Goal: Task Accomplishment & Management: Use online tool/utility

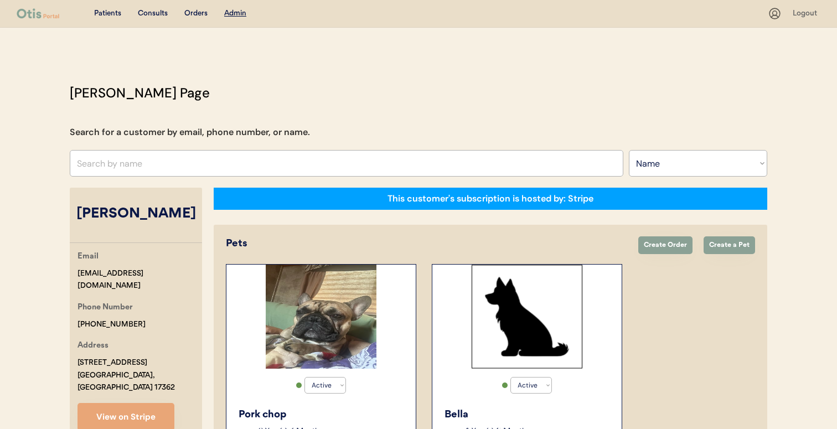
select select ""Name""
select select "true"
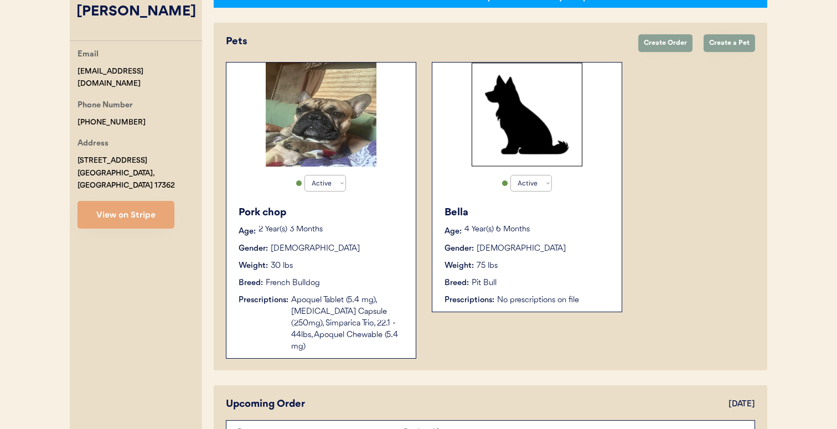
scroll to position [79, 0]
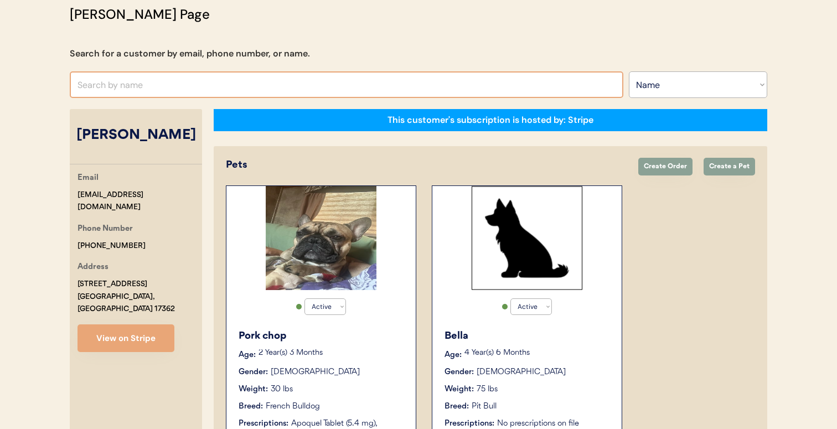
click at [236, 87] on input "text" at bounding box center [347, 84] width 554 height 27
type input "[PERSON_NAME] no"
type input "[PERSON_NAME]"
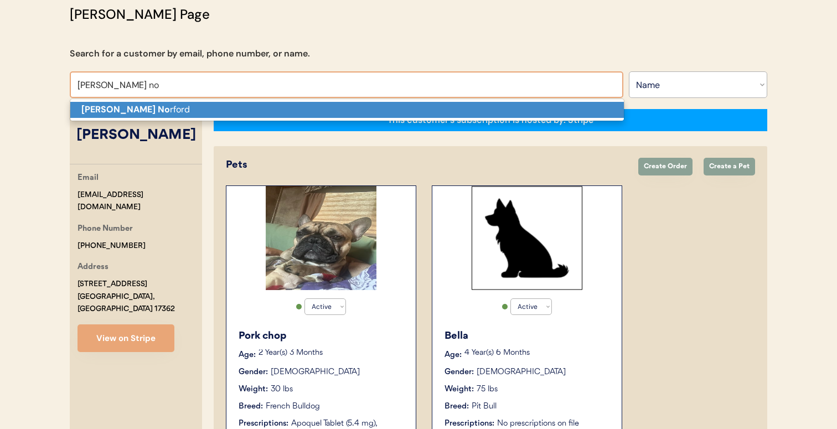
click at [221, 107] on p "[PERSON_NAME] No rford" at bounding box center [347, 110] width 554 height 16
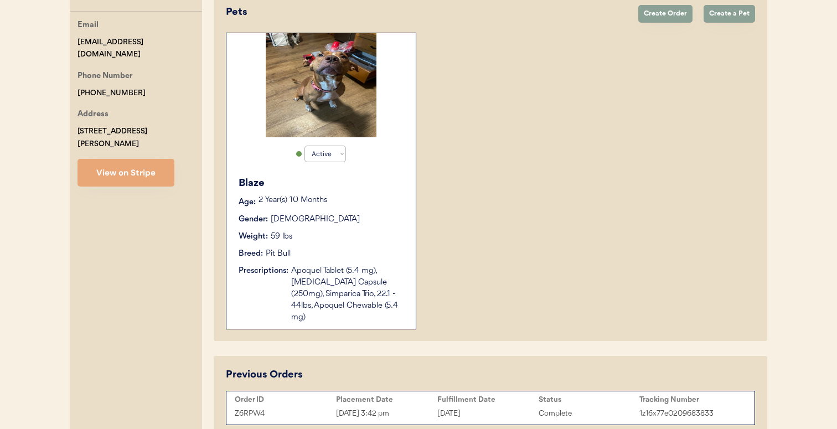
scroll to position [279, 0]
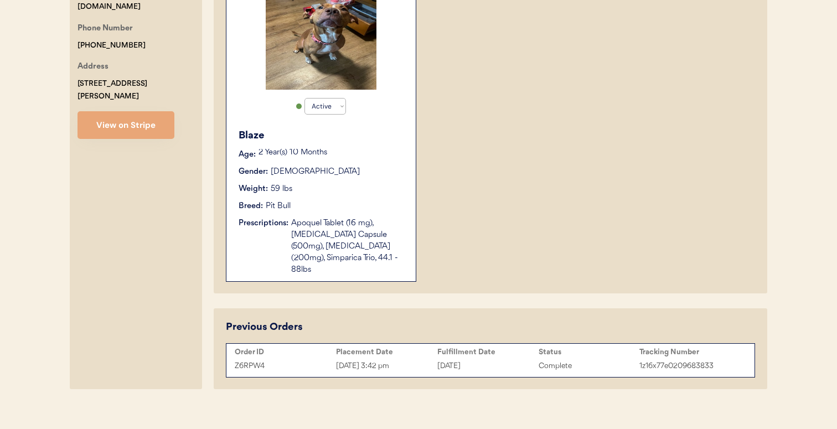
type input "Beth Norford"
click at [322, 348] on div "Order ID" at bounding box center [285, 352] width 101 height 9
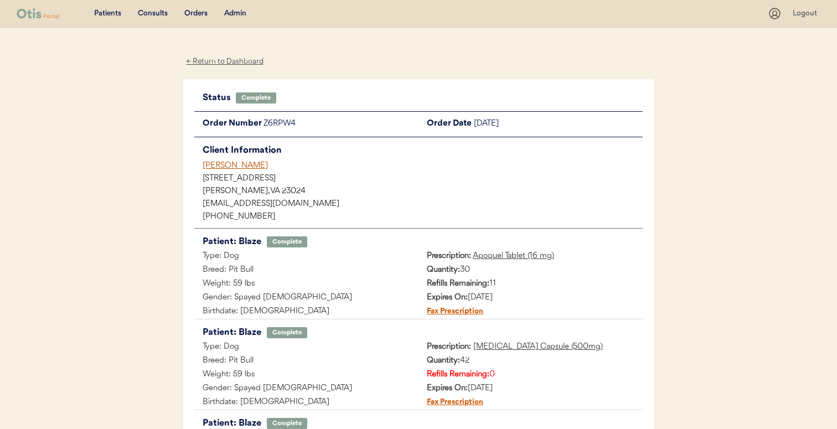
click at [240, 166] on div "[PERSON_NAME]" at bounding box center [423, 166] width 440 height 12
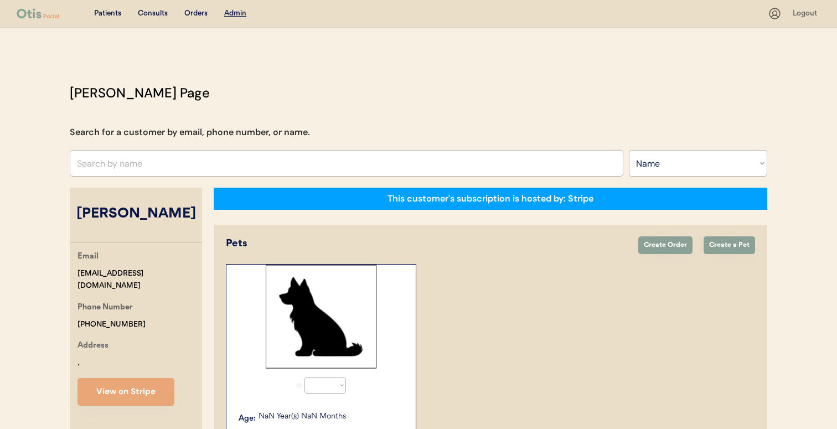
select select ""Name""
select select "true"
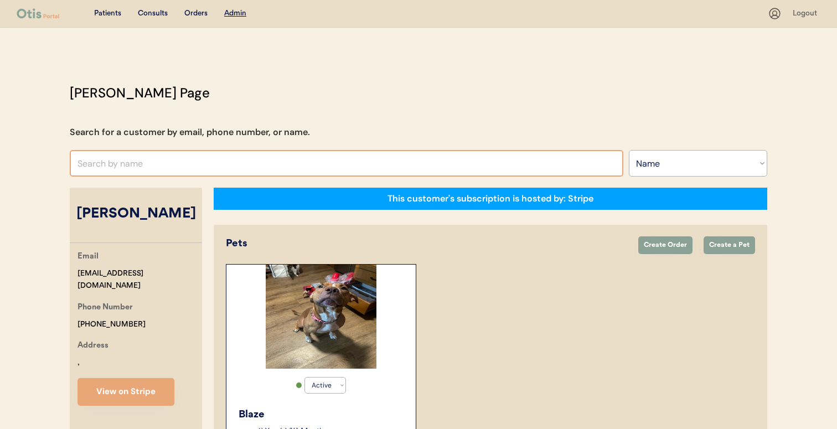
click at [647, 160] on select "Search By Name Email Phone Number" at bounding box center [698, 163] width 138 height 27
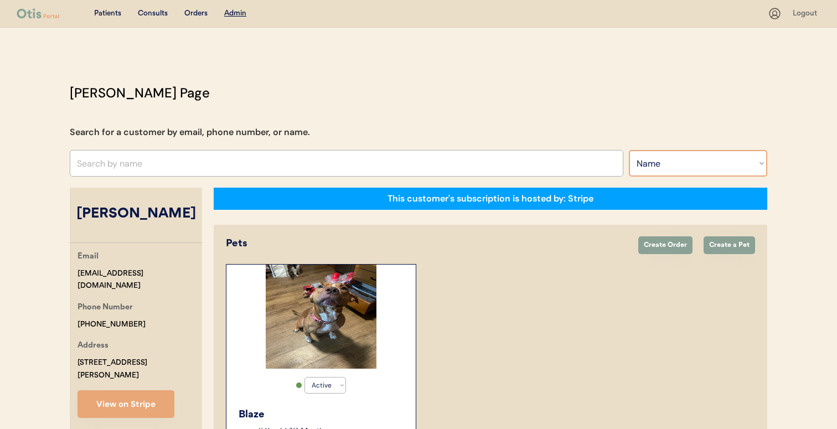
select select ""Email""
click at [629, 150] on select "Search By Name Email Phone Number" at bounding box center [698, 163] width 138 height 27
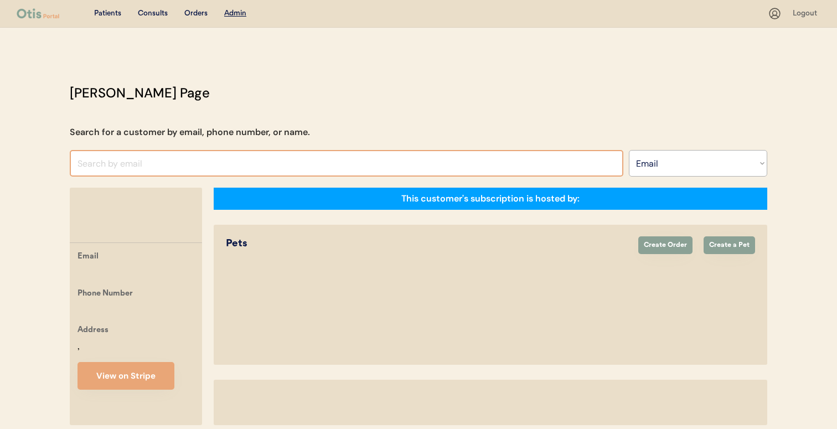
select select ""Email""
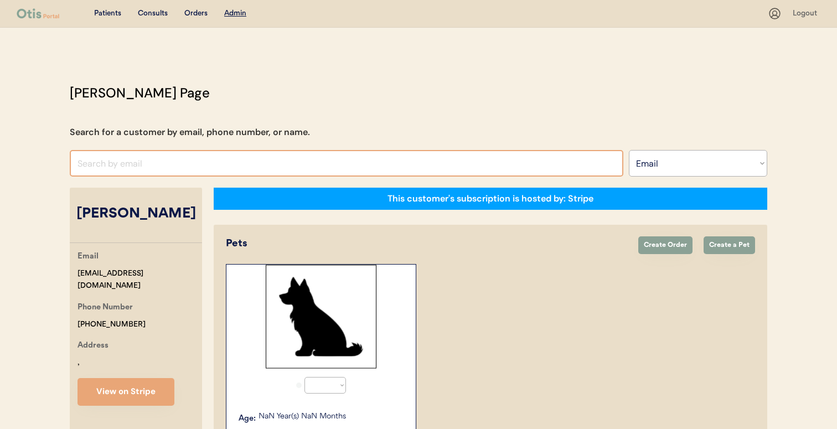
click at [260, 167] on input "input" at bounding box center [347, 163] width 554 height 27
select select "true"
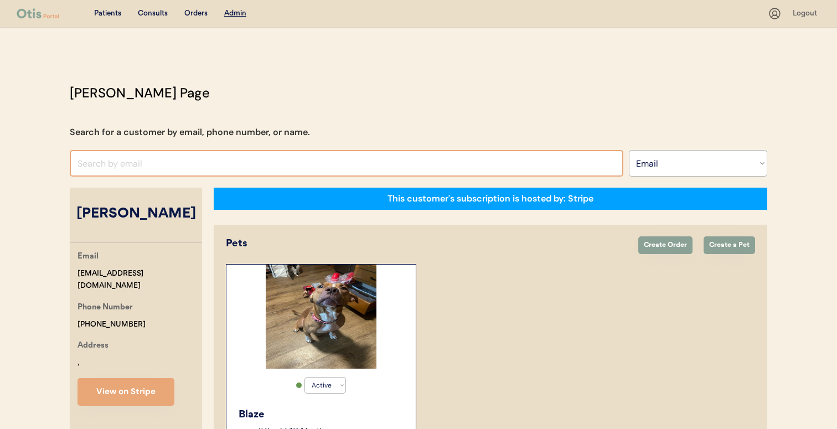
paste input "natalieeewalker@gmail.com"
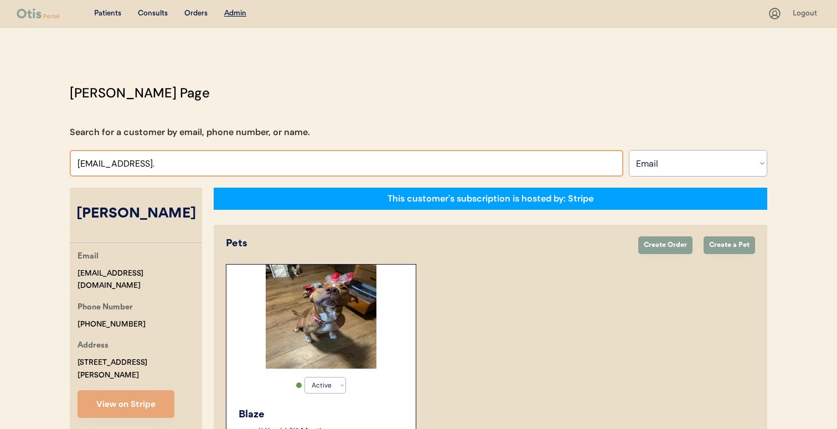
drag, startPoint x: 280, startPoint y: 123, endPoint x: 272, endPoint y: 168, distance: 45.0
click at [280, 123] on div "Otis Admin Page Search for a customer by email, phone number, or name. Search B…" at bounding box center [419, 378] width 720 height 591
click at [272, 168] on input "input" at bounding box center [347, 163] width 554 height 27
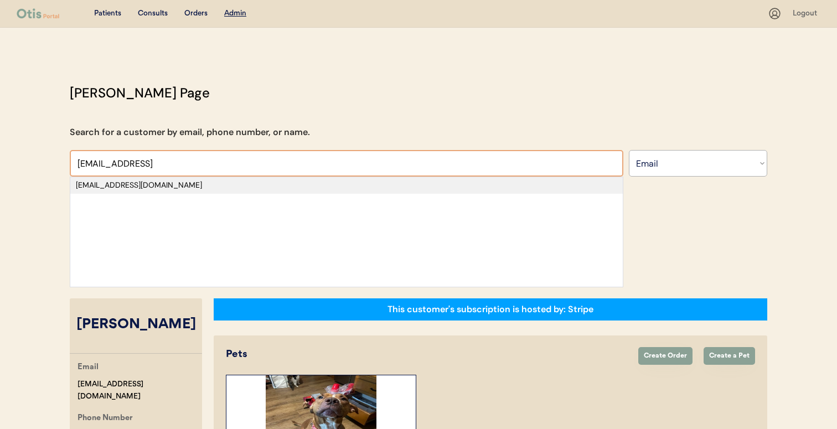
type input "natalieeewalker@gmail"
click at [233, 184] on div "[EMAIL_ADDRESS][DOMAIN_NAME]" at bounding box center [346, 185] width 541 height 11
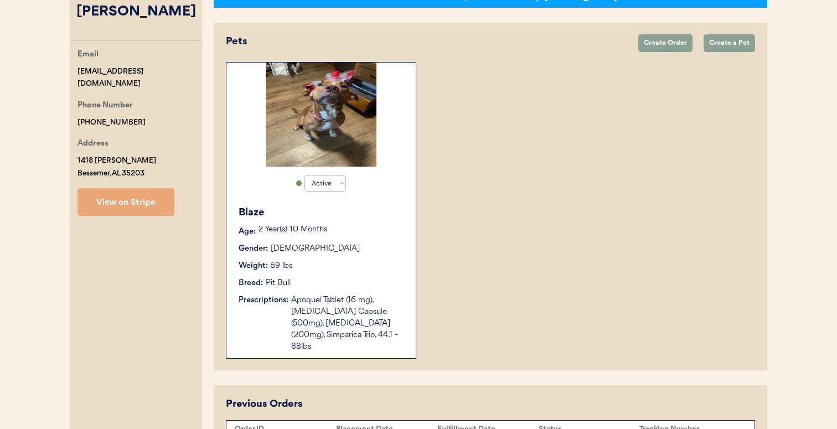
select select "true"
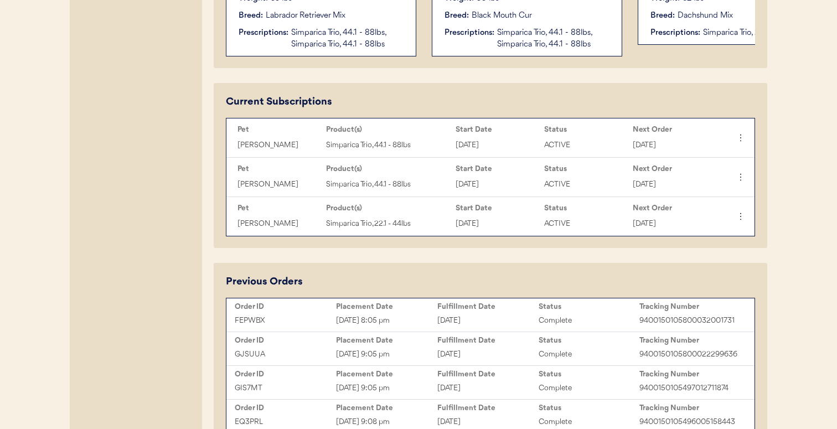
scroll to position [471, 0]
click at [419, 313] on div "Sep 17, 2025 8:05 pm" at bounding box center [386, 319] width 101 height 13
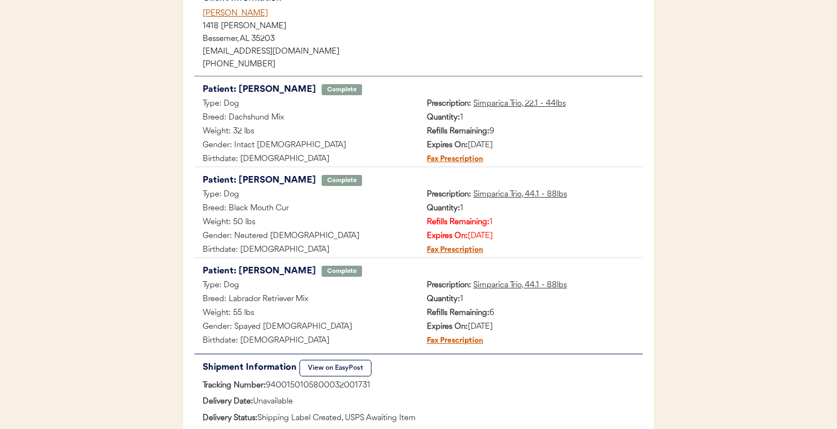
scroll to position [148, 0]
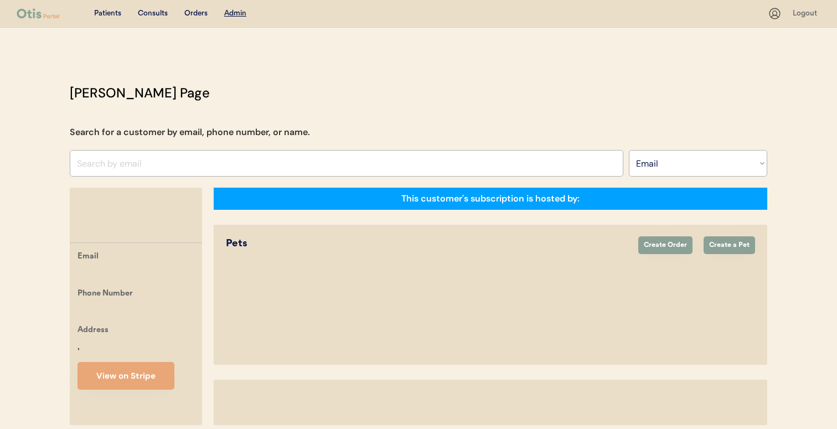
select select ""Email""
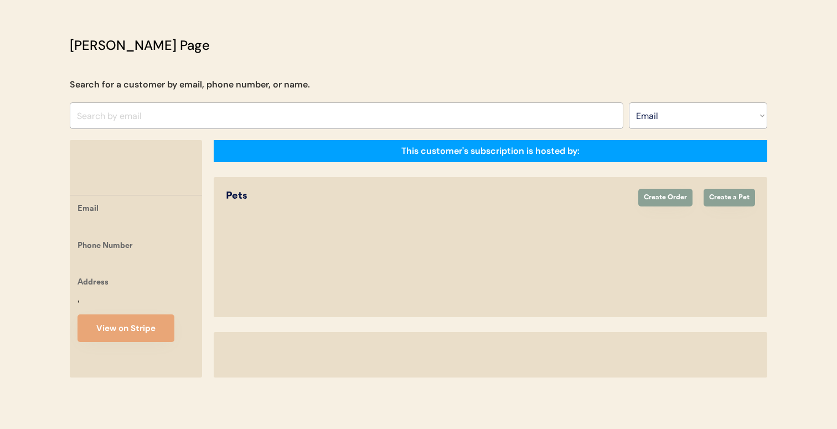
select select "true"
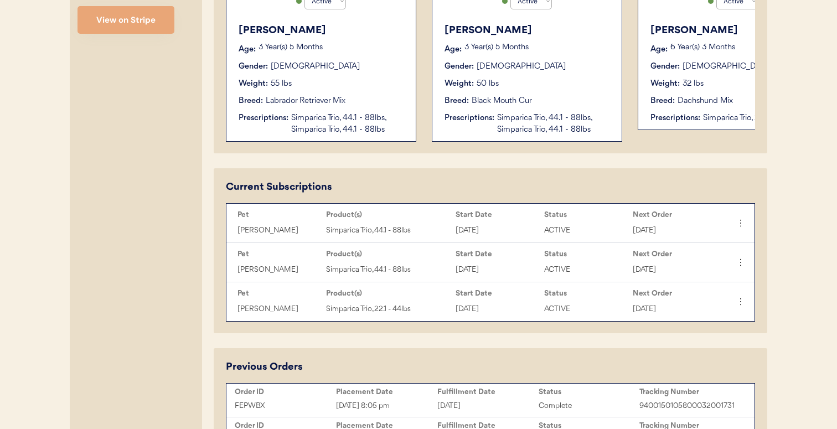
scroll to position [385, 0]
click at [438, 389] on div "Fulfillment Date" at bounding box center [487, 391] width 101 height 9
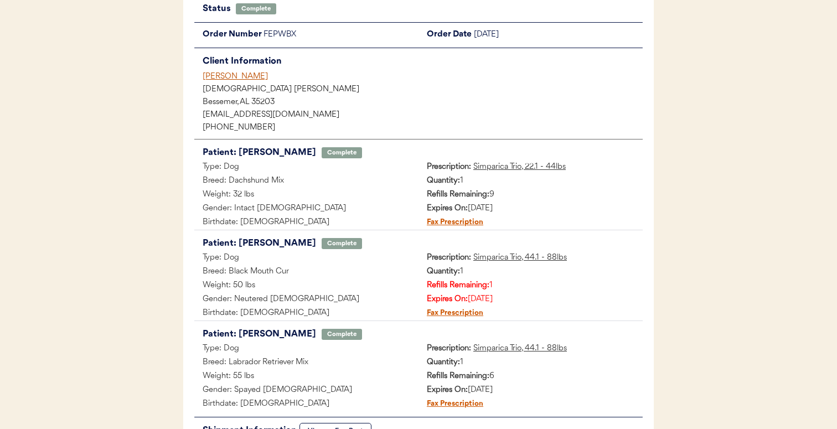
scroll to position [91, 0]
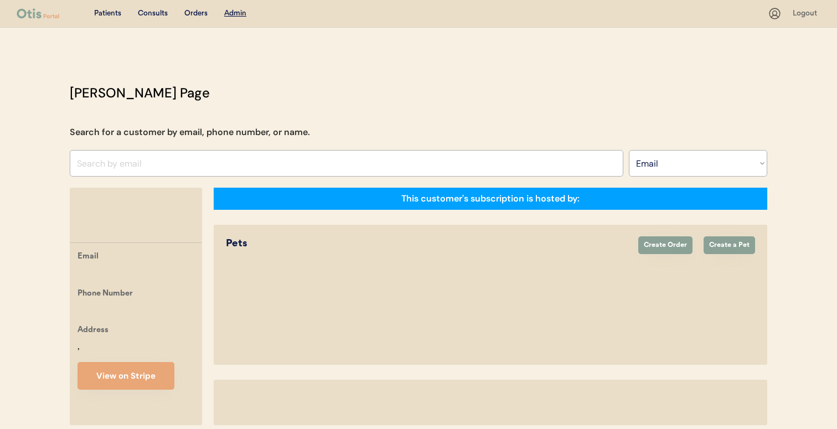
select select ""Email""
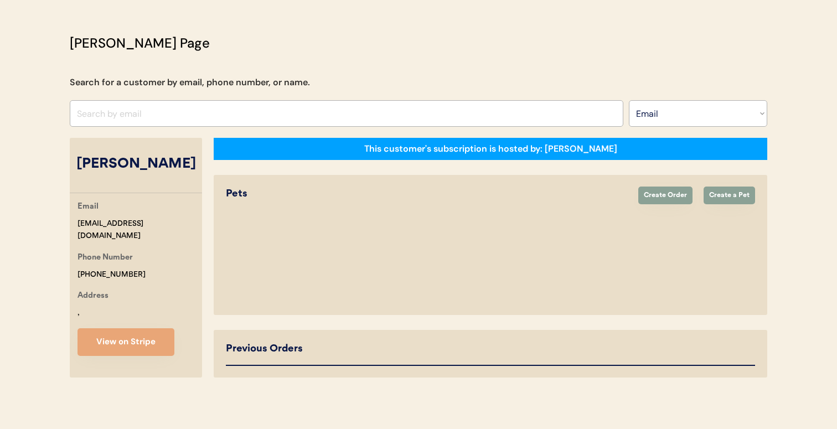
select select "true"
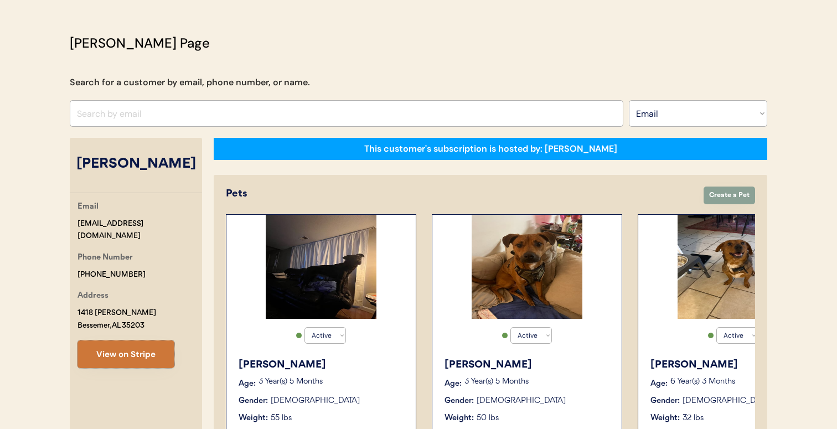
click at [154, 341] on button "View on Stripe" at bounding box center [126, 354] width 97 height 28
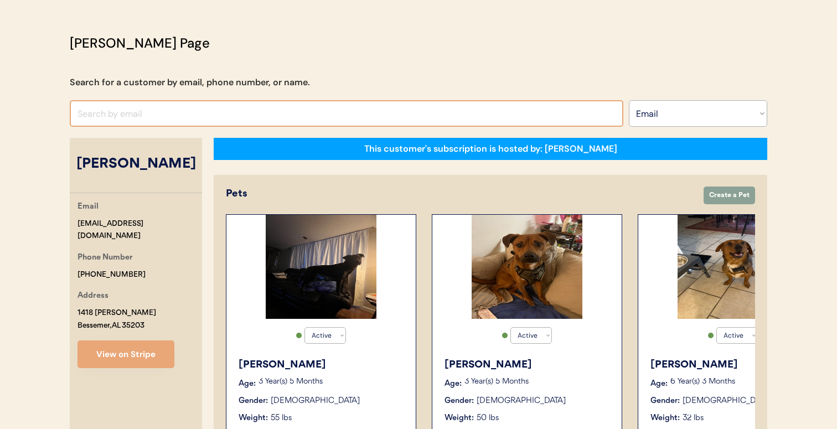
click at [335, 104] on input "input" at bounding box center [347, 113] width 554 height 27
paste input "jutley71@yahoo.com"
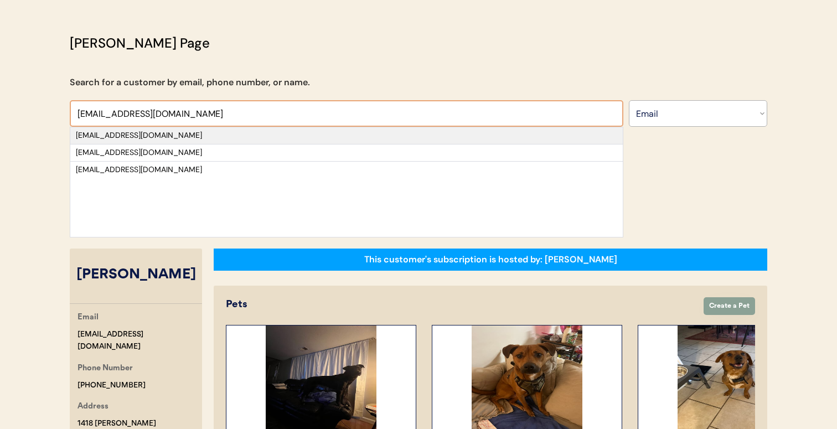
type input "jutley71@yahoo.com"
click at [306, 143] on div "jutley71@yahoo.com" at bounding box center [346, 135] width 553 height 17
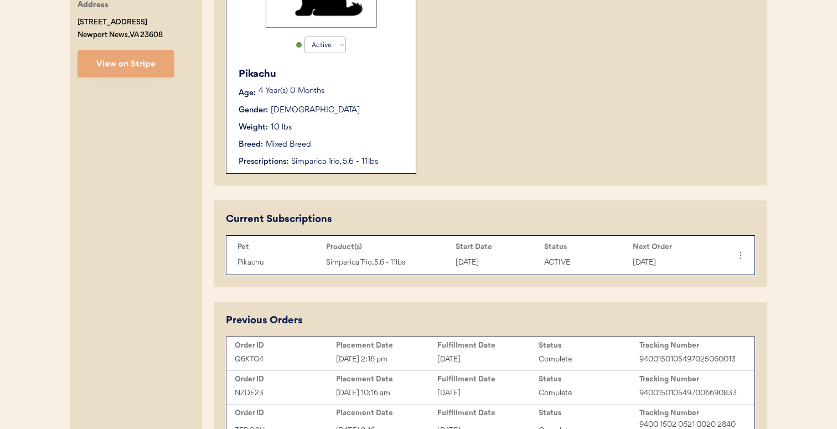
scroll to position [343, 0]
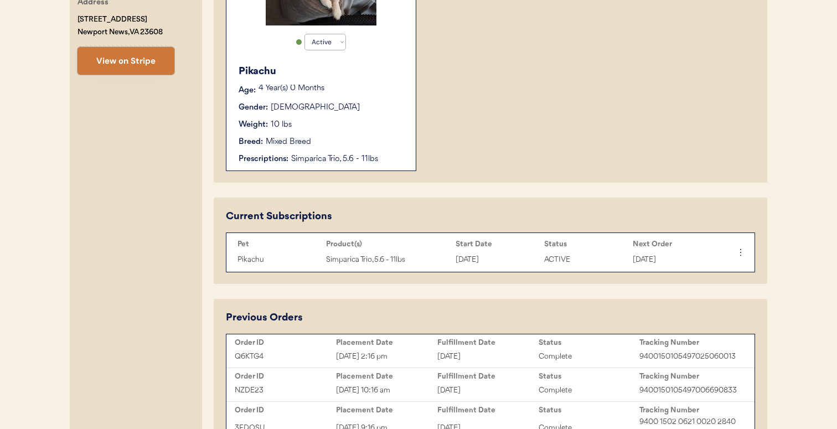
click at [157, 68] on button "View on Stripe" at bounding box center [126, 61] width 97 height 28
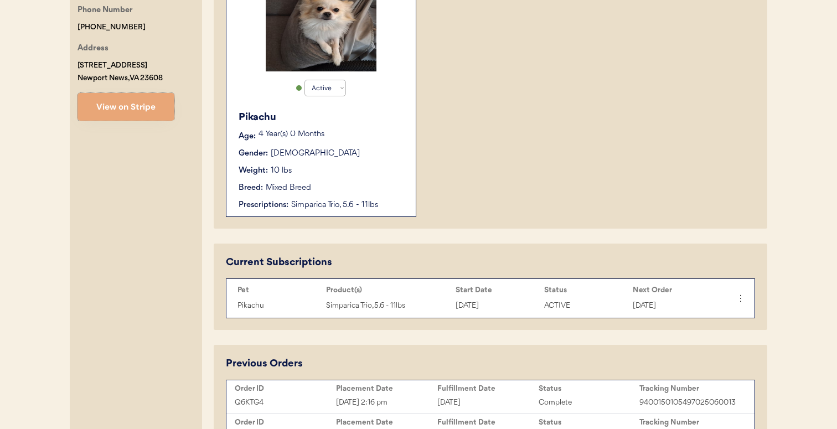
scroll to position [0, 0]
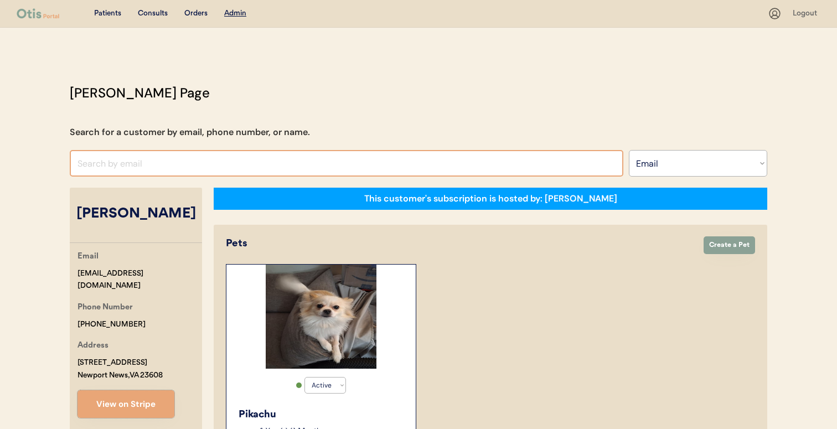
click at [281, 166] on input "input" at bounding box center [347, 163] width 554 height 27
paste input "marisahawk@yahoo.com"
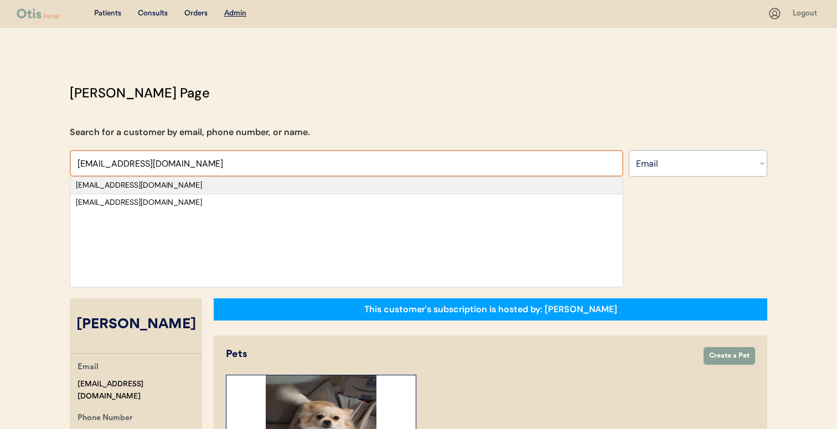
type input "marisahawk@yahoo.com"
click at [274, 185] on div "marisahawk@yahoo.com" at bounding box center [346, 185] width 541 height 11
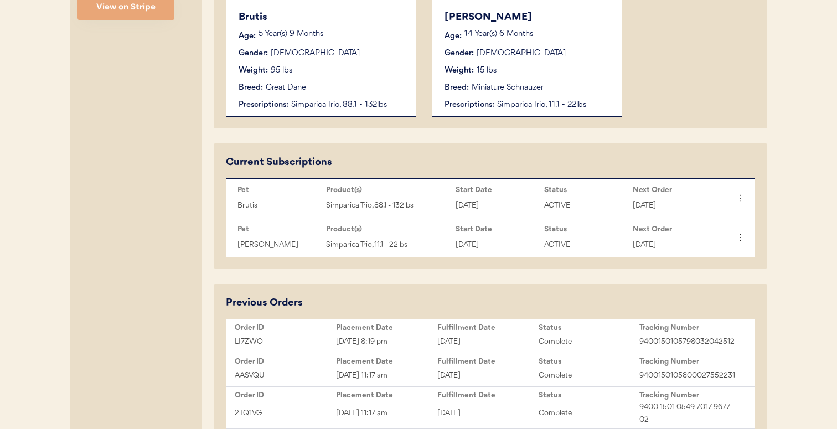
scroll to position [399, 0]
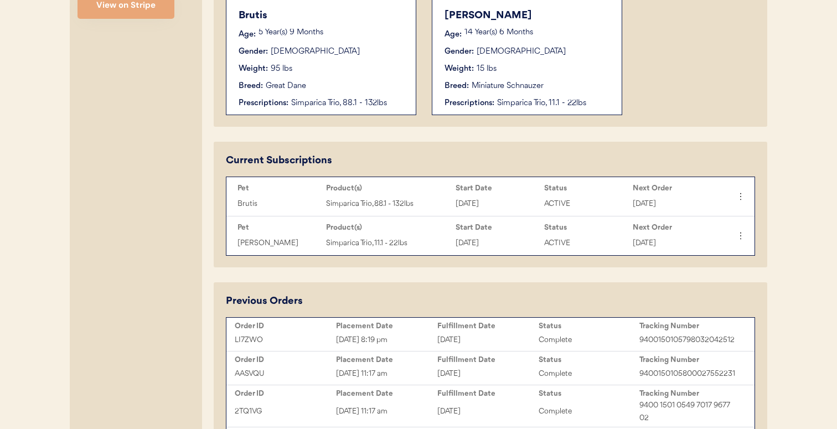
click at [370, 331] on div "Placement Date" at bounding box center [386, 326] width 101 height 11
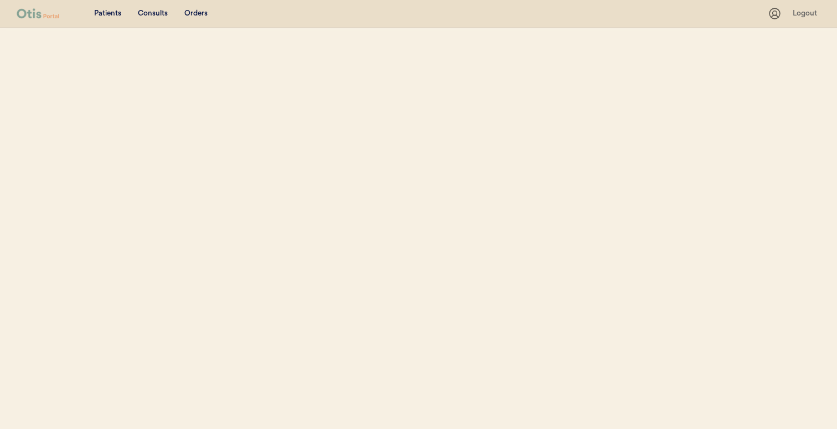
scroll to position [48, 0]
select select ""Email""
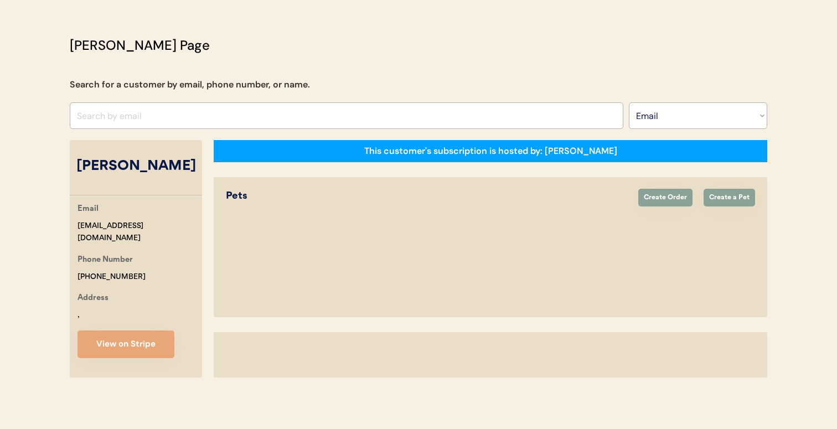
select select "true"
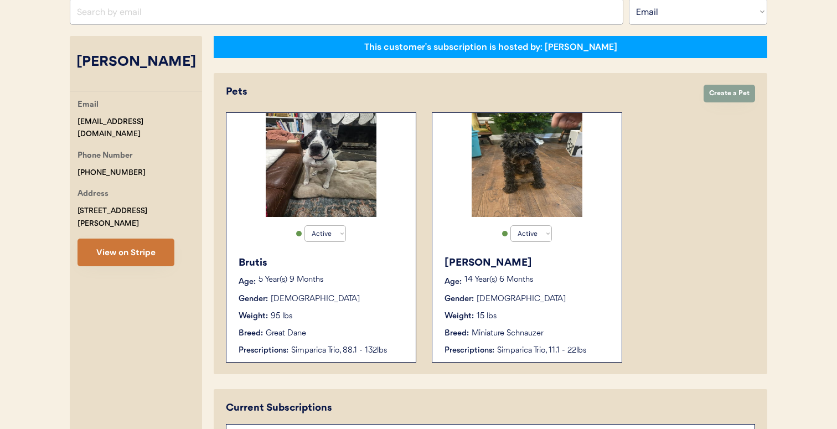
scroll to position [151, 0]
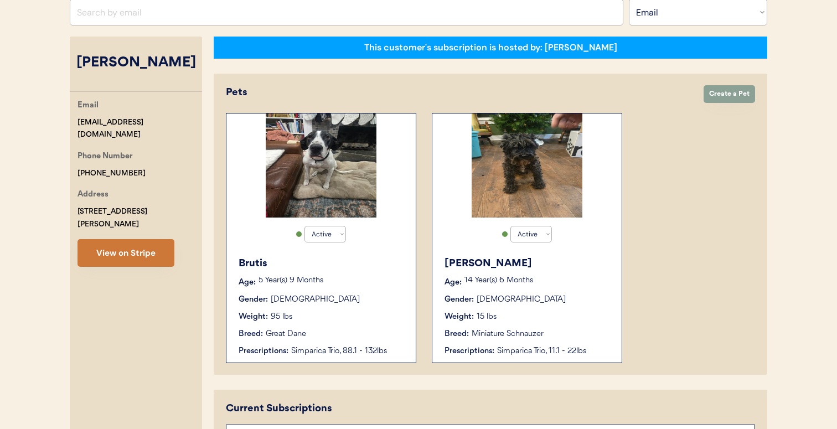
click at [154, 246] on button "View on Stripe" at bounding box center [126, 253] width 97 height 28
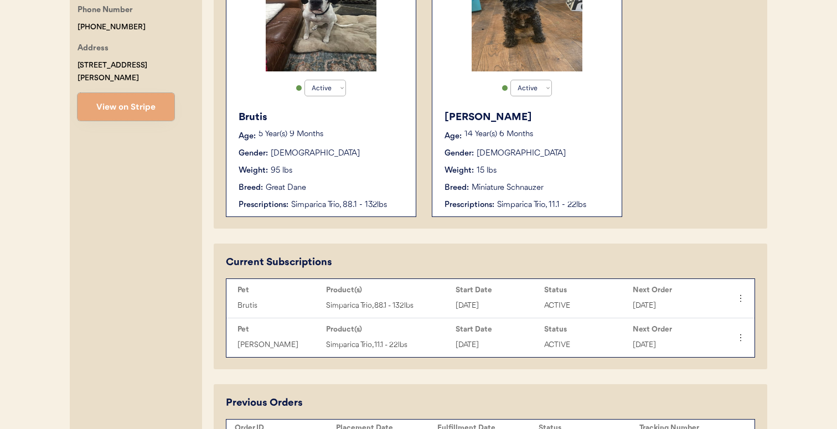
scroll to position [0, 0]
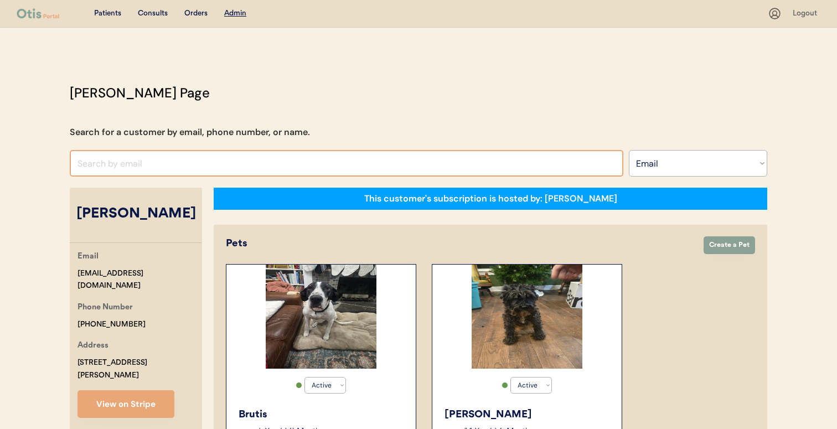
click at [367, 157] on input "input" at bounding box center [347, 163] width 554 height 27
paste input "adam.rouse1997@gmail.com"
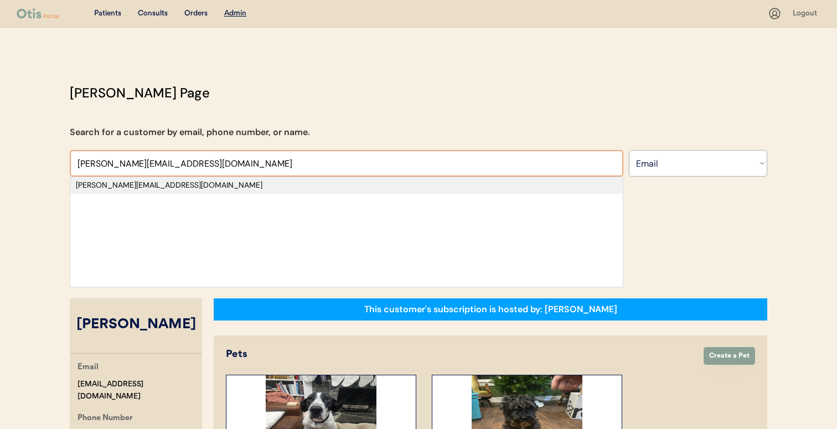
type input "adam.rouse1997@gmail.com"
click at [360, 191] on div "adam.rouse1997@gmail.com" at bounding box center [346, 185] width 553 height 17
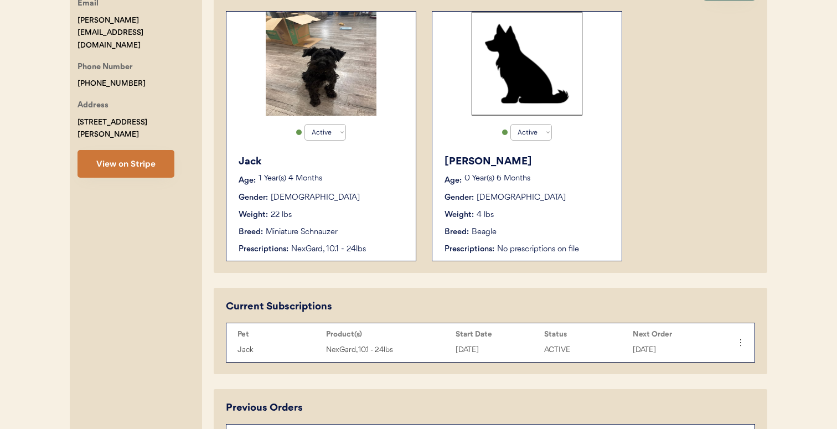
scroll to position [253, 0]
click at [154, 150] on button "View on Stripe" at bounding box center [126, 164] width 97 height 28
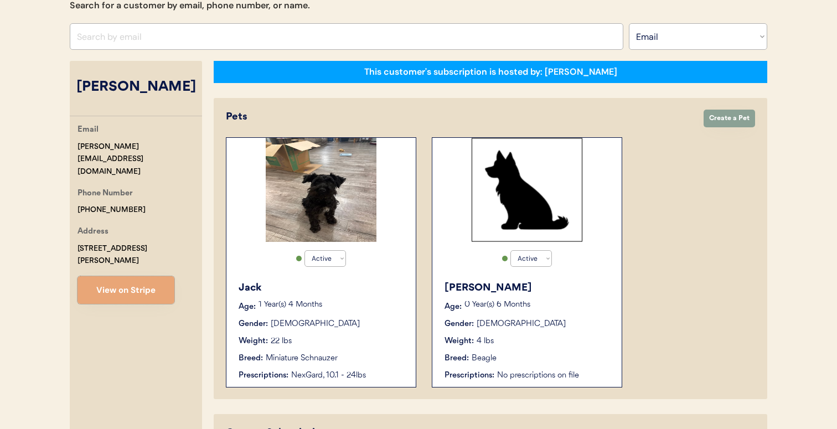
scroll to position [102, 0]
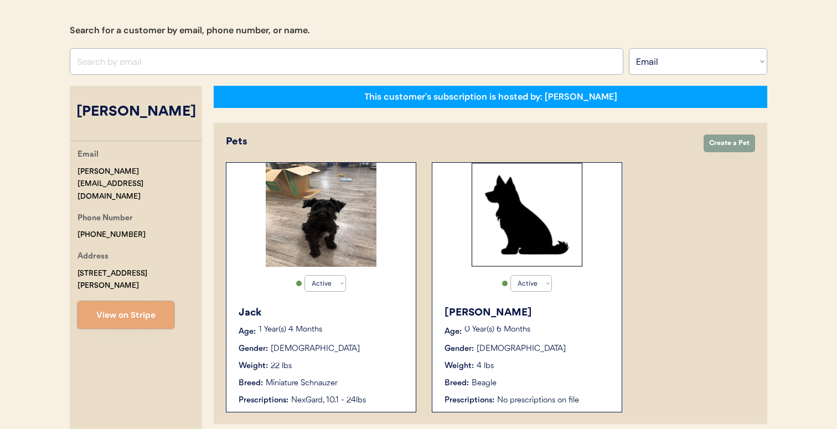
click at [368, 68] on input "input" at bounding box center [347, 61] width 554 height 27
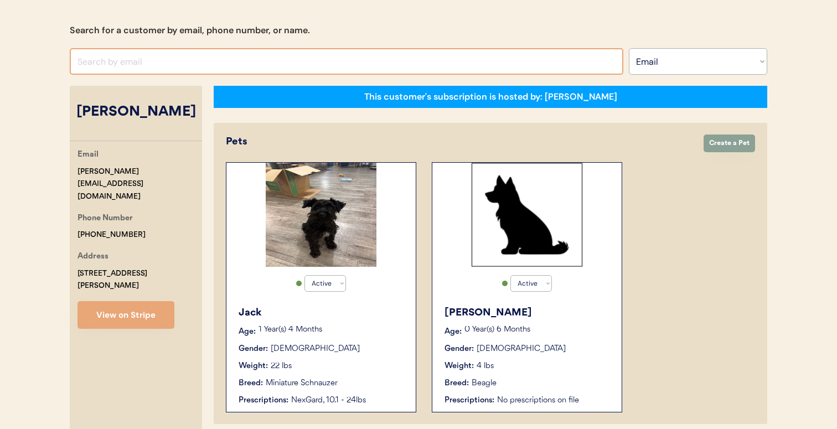
paste input "esealie96@gmail.com"
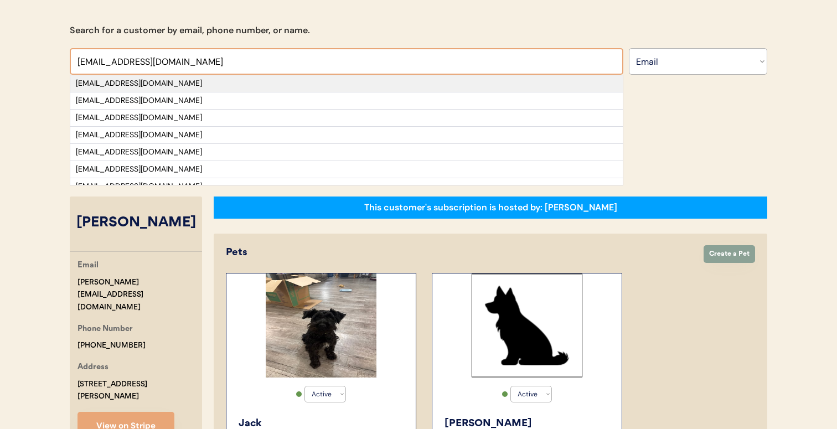
type input "esealie96@gmail.com"
click at [367, 84] on div "esealie96@gmail.com" at bounding box center [346, 83] width 541 height 11
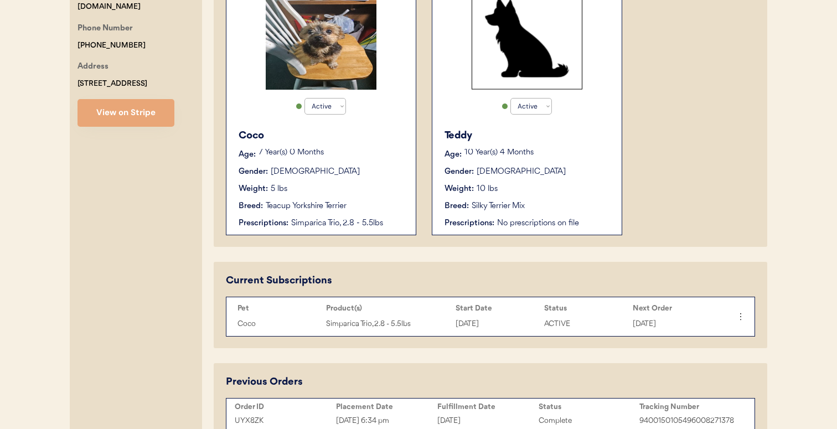
scroll to position [276, 0]
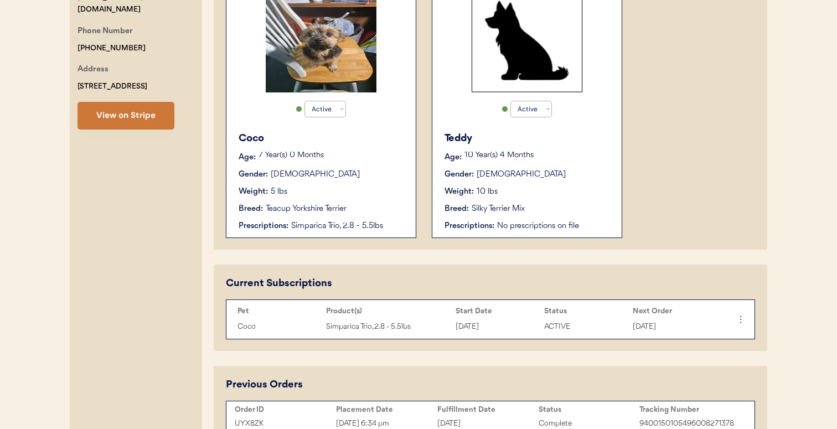
click at [171, 108] on button "View on Stripe" at bounding box center [126, 116] width 97 height 28
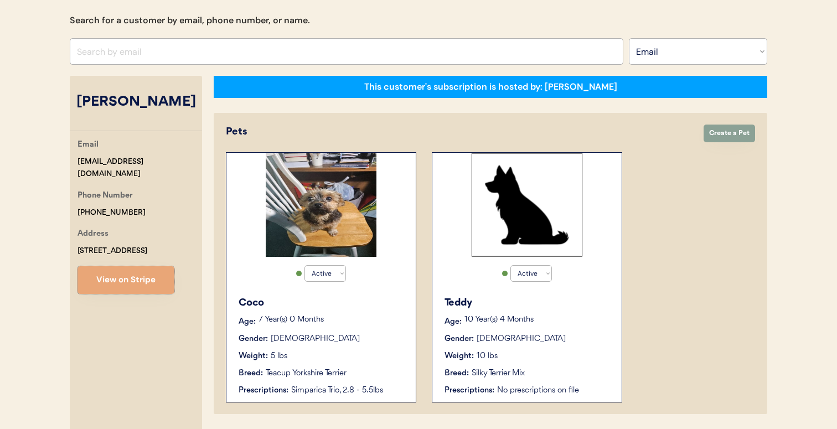
scroll to position [99, 0]
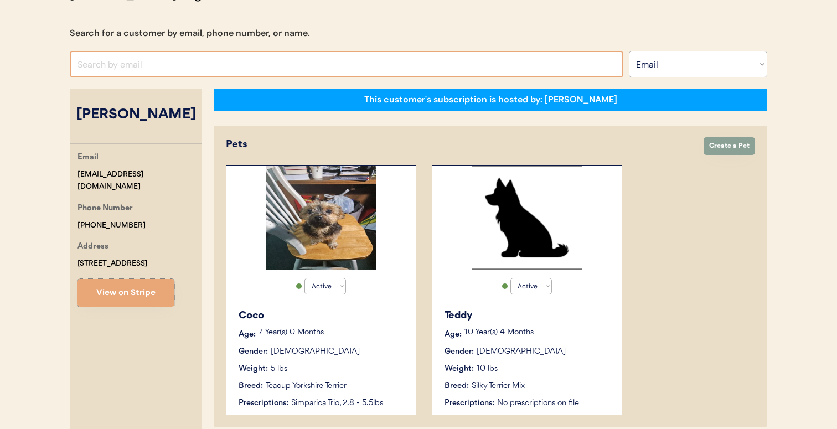
click at [334, 62] on input "input" at bounding box center [347, 64] width 554 height 27
paste input "sharonflinch@gmail.com"
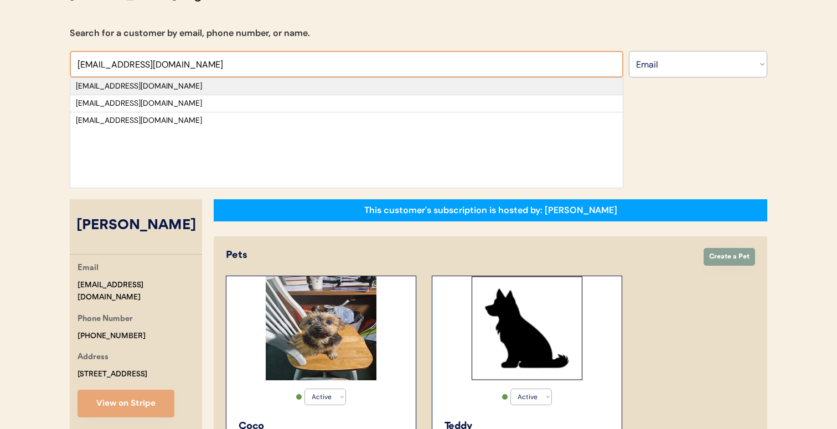
type input "sharonflinch@gmail.com"
click at [328, 87] on div "sharonflinch@gmail.com" at bounding box center [346, 86] width 541 height 11
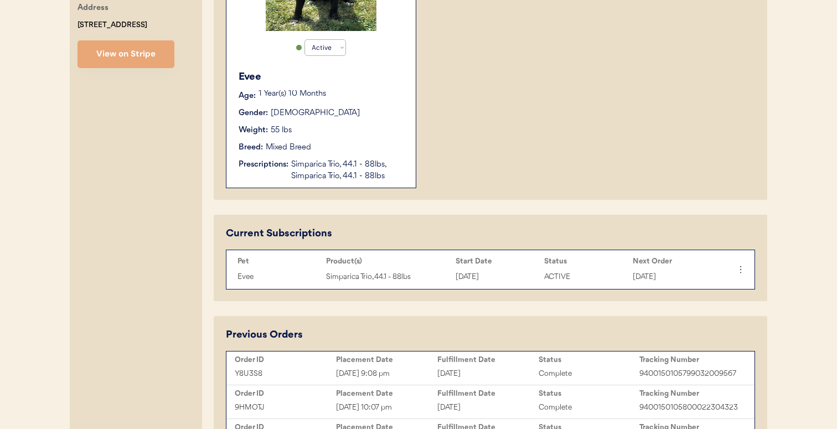
scroll to position [337, 0]
click at [170, 61] on button "View on Stripe" at bounding box center [126, 56] width 97 height 28
click at [328, 360] on div "Order ID" at bounding box center [285, 361] width 101 height 9
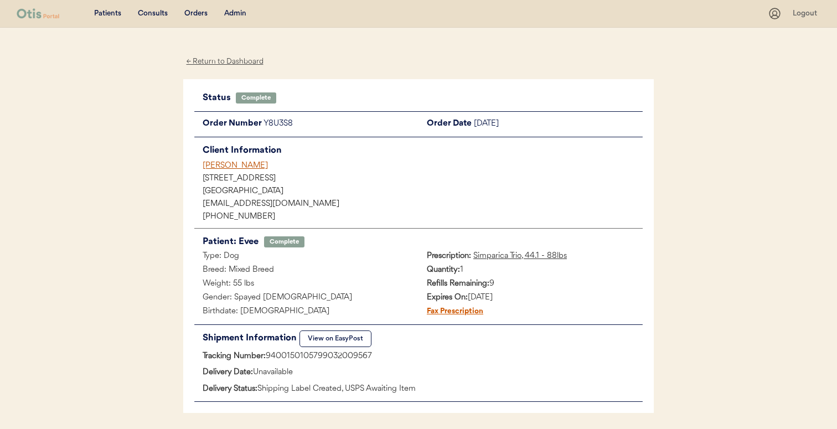
click at [250, 166] on div "[PERSON_NAME]" at bounding box center [423, 166] width 440 height 12
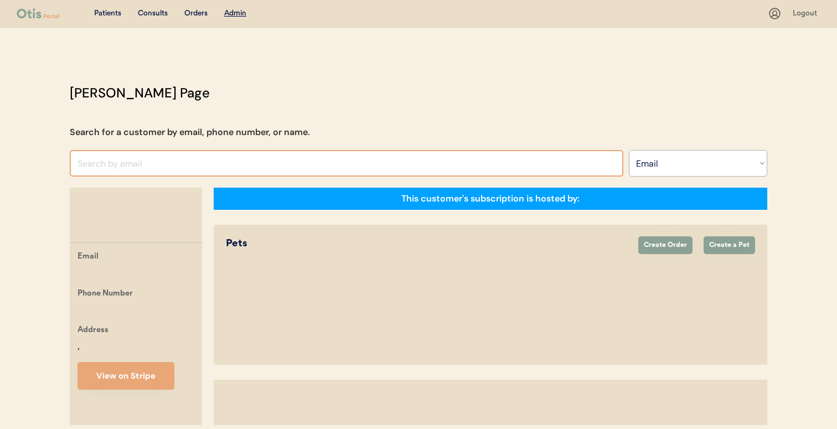
select select ""Email""
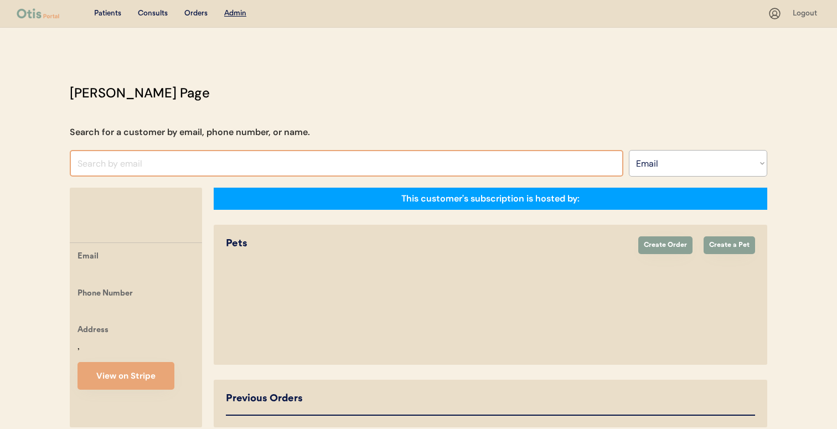
click at [267, 164] on input "input" at bounding box center [347, 163] width 554 height 27
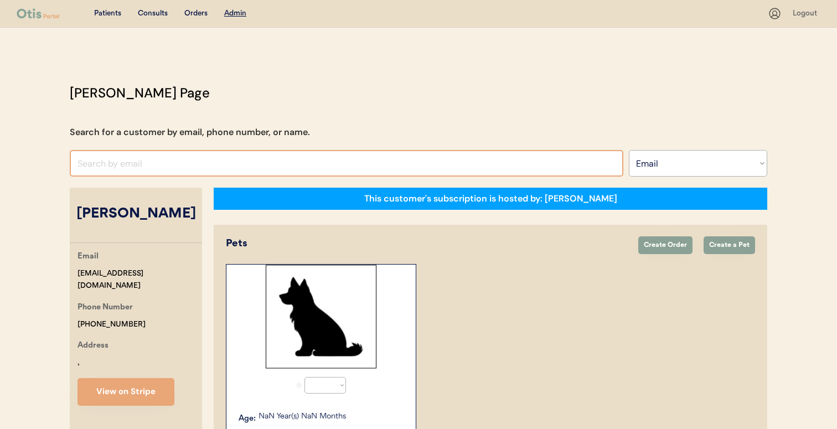
paste input "dawnybaby28@icloud.com"
type input "dawnybaby28@icloud.com"
select select "true"
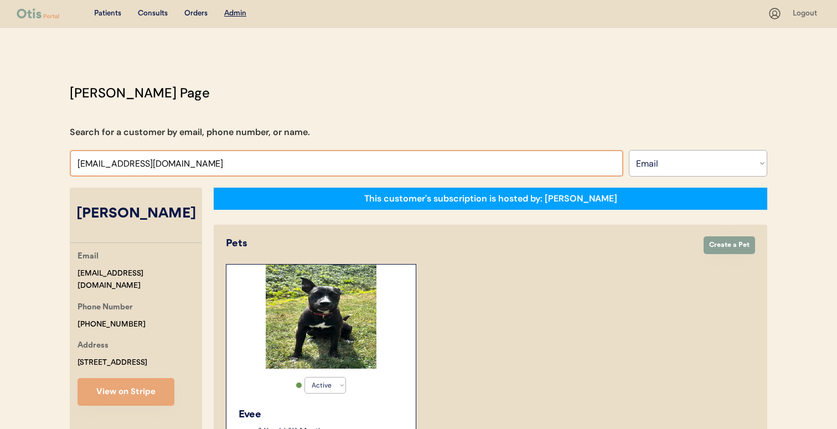
type input "dawnybaby28@icloud.co"
click at [278, 150] on input "input" at bounding box center [347, 163] width 554 height 27
paste input "dawnybaby28@icloud.com"
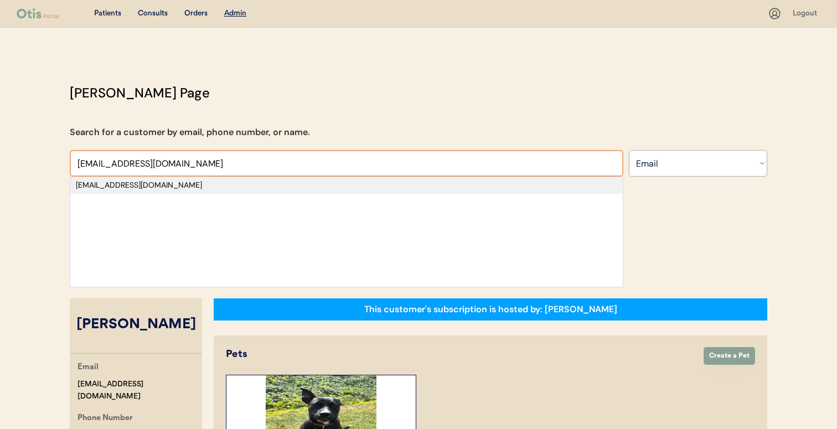
type input "dawnybaby28@icloud.com"
click at [266, 186] on div "dawnybaby28@icloud.com" at bounding box center [346, 185] width 541 height 11
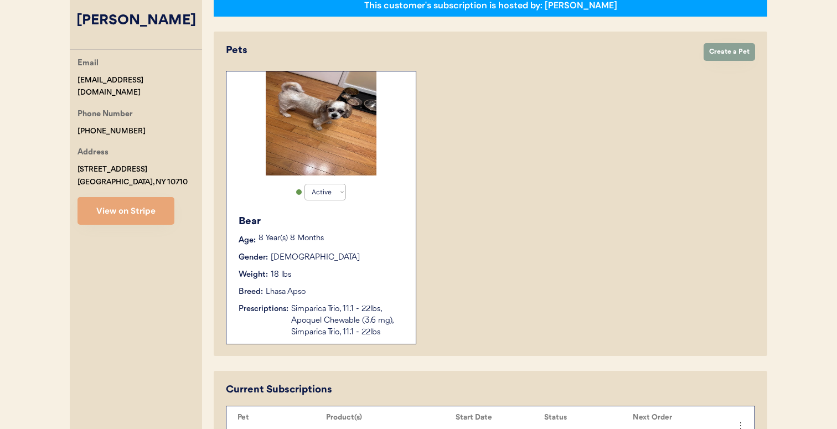
scroll to position [193, 0]
click at [122, 217] on button "View on Stripe" at bounding box center [126, 211] width 97 height 28
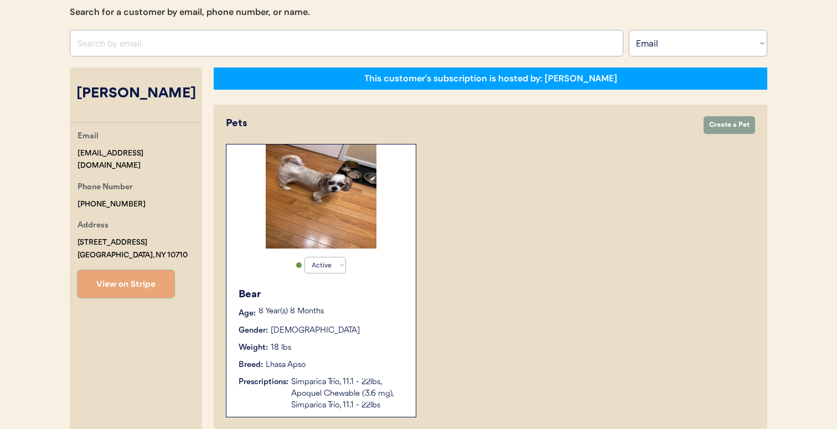
scroll to position [0, 0]
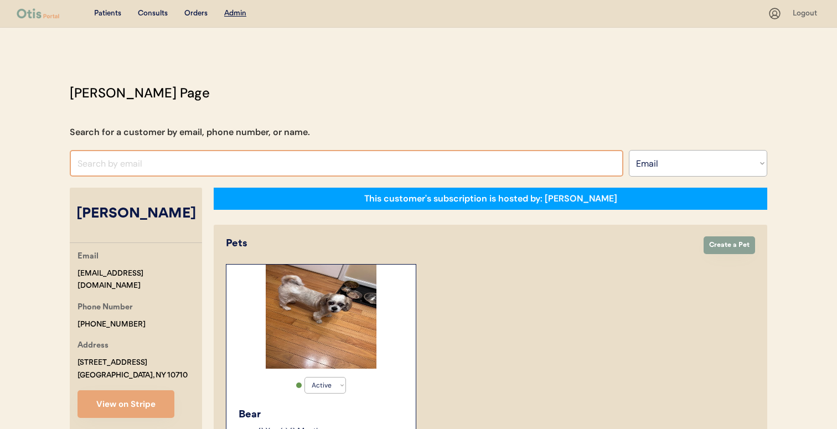
click at [365, 167] on input "input" at bounding box center [347, 163] width 554 height 27
paste input "momofemmaandeli@gmail.com"
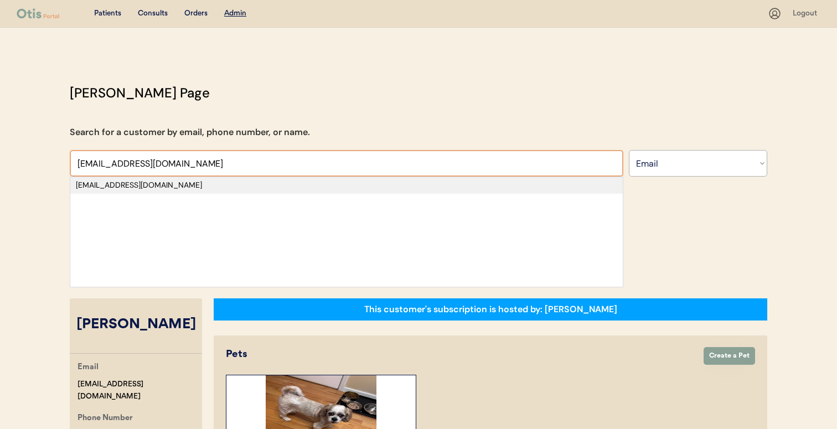
type input "momofemmaandeli@gmail.com"
click at [352, 187] on div "momofemmaandeli@gmail.com" at bounding box center [346, 185] width 541 height 11
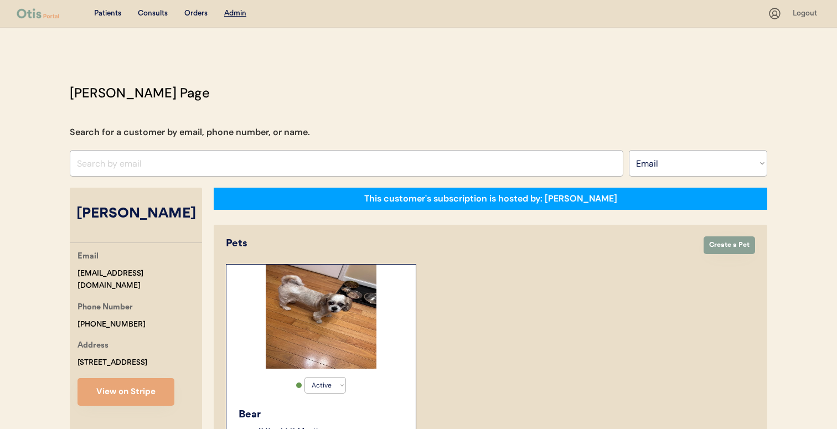
select select "true"
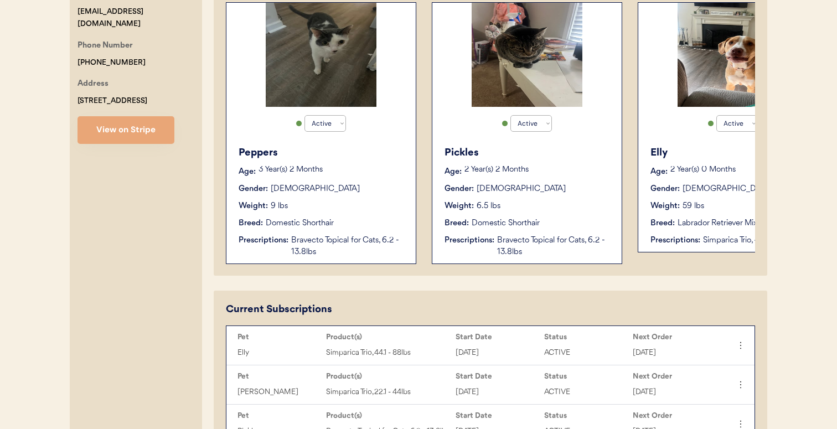
scroll to position [256, 0]
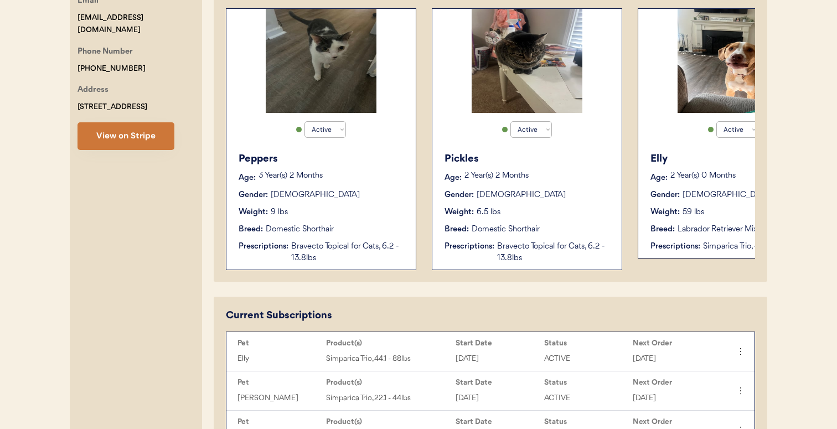
click at [131, 142] on button "View on Stripe" at bounding box center [126, 136] width 97 height 28
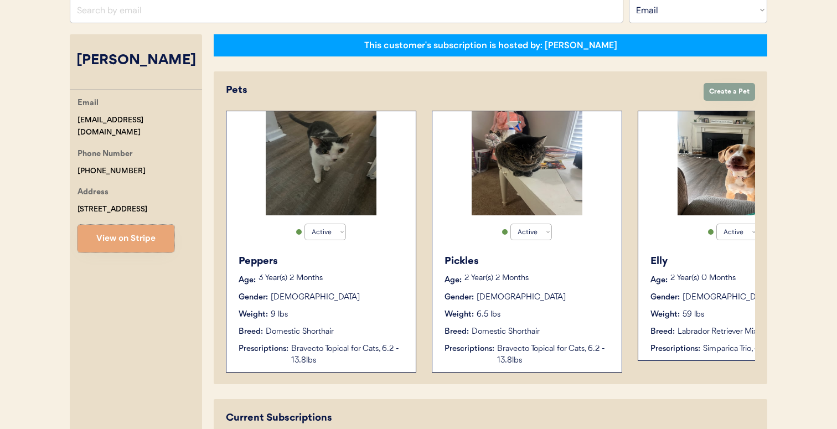
scroll to position [0, 0]
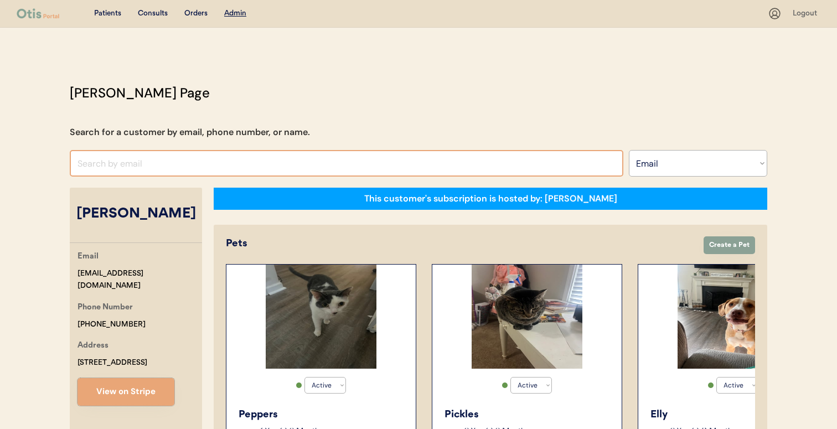
click at [357, 166] on input "input" at bounding box center [347, 163] width 554 height 27
paste input "candycgirl32@gmail.com"
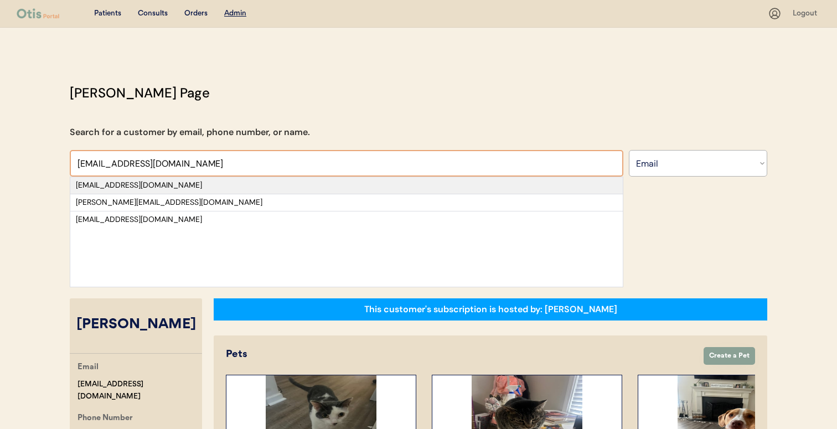
type input "candycgirl32@gmail.com"
click at [349, 186] on div "candycgirl32@gmail.com" at bounding box center [346, 185] width 541 height 11
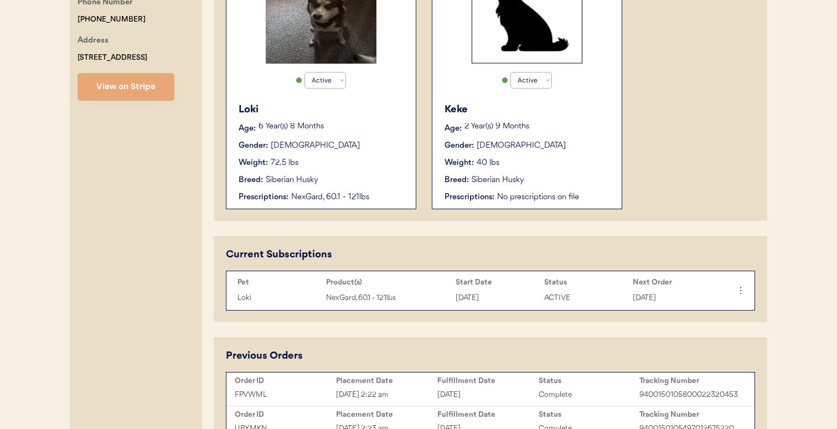
scroll to position [291, 0]
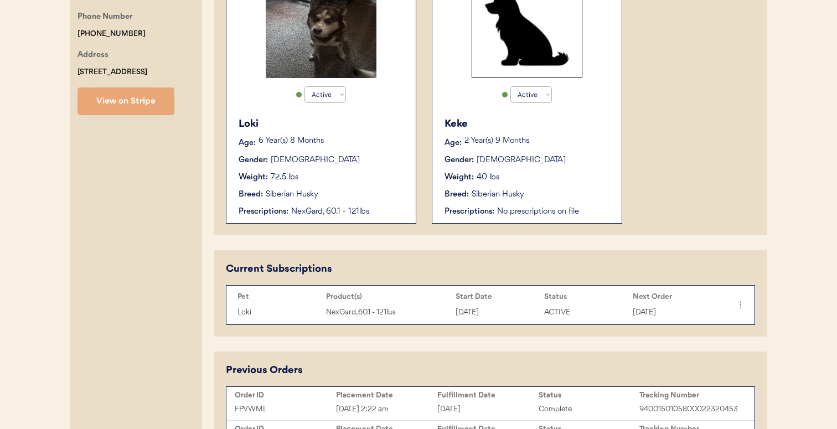
click at [159, 138] on div "Candace Collingridge Email candycgirl32@gmail.com Phone Number +18144752965 Add…" at bounding box center [136, 321] width 132 height 848
click at [159, 115] on button "View on Stripe" at bounding box center [126, 101] width 97 height 28
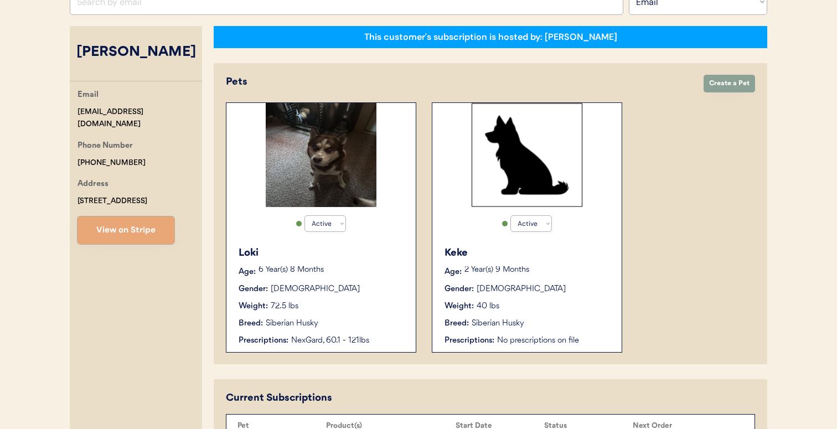
scroll to position [123, 0]
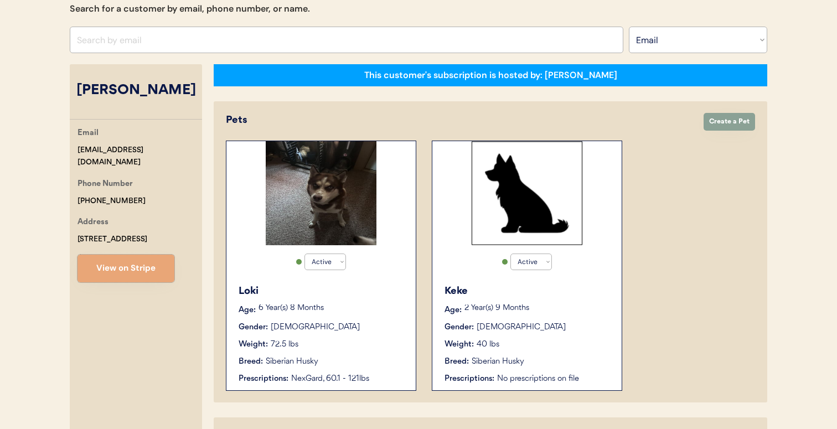
click at [308, 45] on input "input" at bounding box center [347, 40] width 554 height 27
paste input "[EMAIL_ADDRESS][DOMAIN_NAME]"
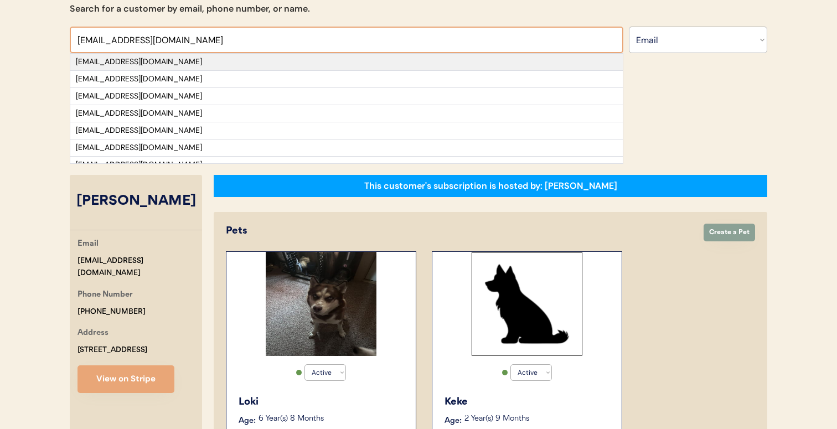
type input "[EMAIL_ADDRESS][DOMAIN_NAME]"
click at [308, 63] on div "[EMAIL_ADDRESS][DOMAIN_NAME]" at bounding box center [346, 61] width 541 height 11
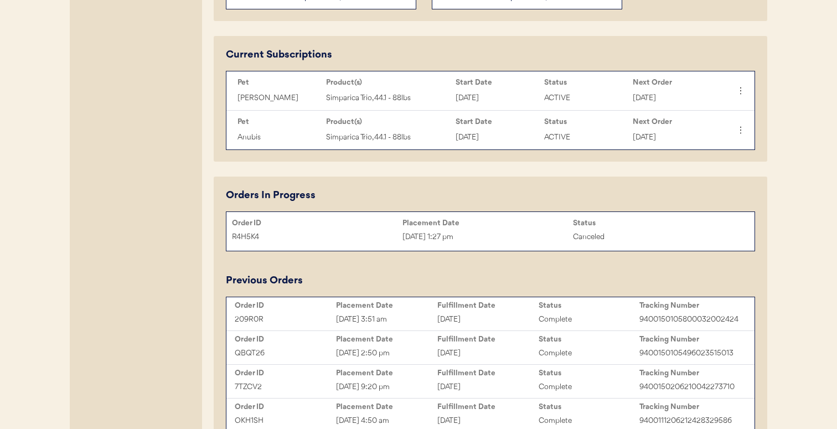
scroll to position [519, 0]
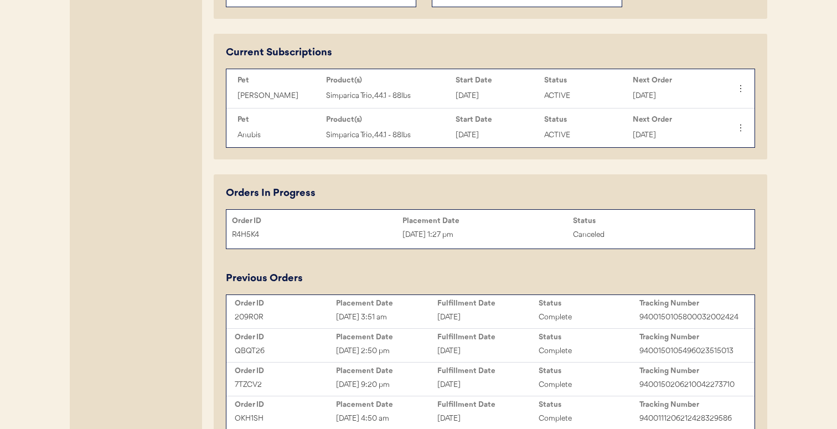
click at [427, 303] on div "Placement Date" at bounding box center [386, 303] width 101 height 9
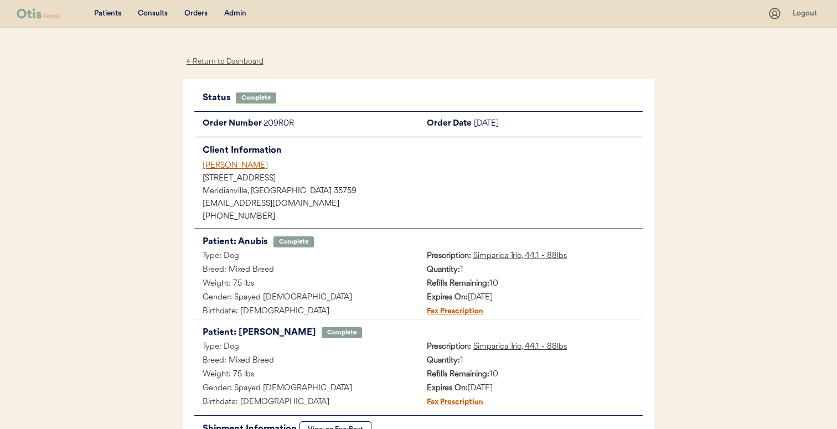
scroll to position [1, 0]
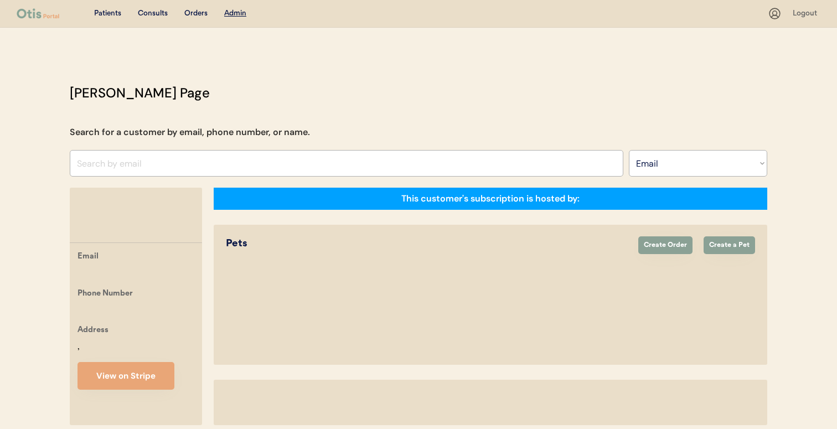
select select ""Email""
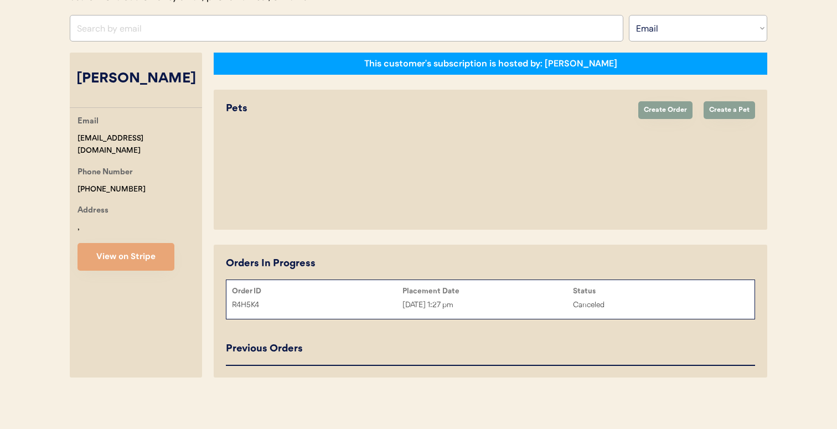
select select "true"
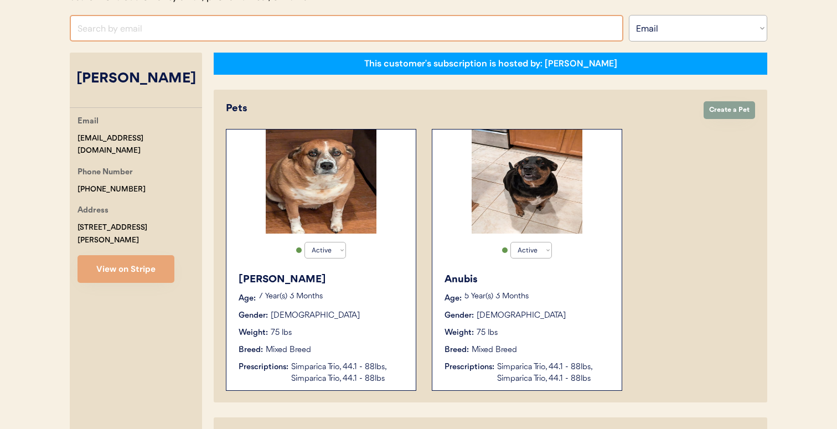
click at [307, 18] on input "input" at bounding box center [347, 28] width 554 height 27
paste input "[EMAIL_ADDRESS][DOMAIN_NAME]"
click at [316, 32] on input "input" at bounding box center [347, 28] width 554 height 27
paste input ".com"
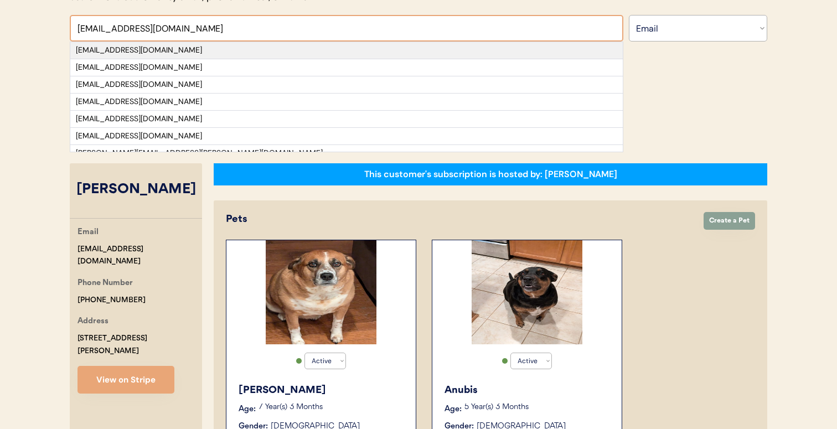
type input "[EMAIL_ADDRESS][DOMAIN_NAME]"
click at [307, 51] on div "[EMAIL_ADDRESS][DOMAIN_NAME]" at bounding box center [346, 50] width 541 height 11
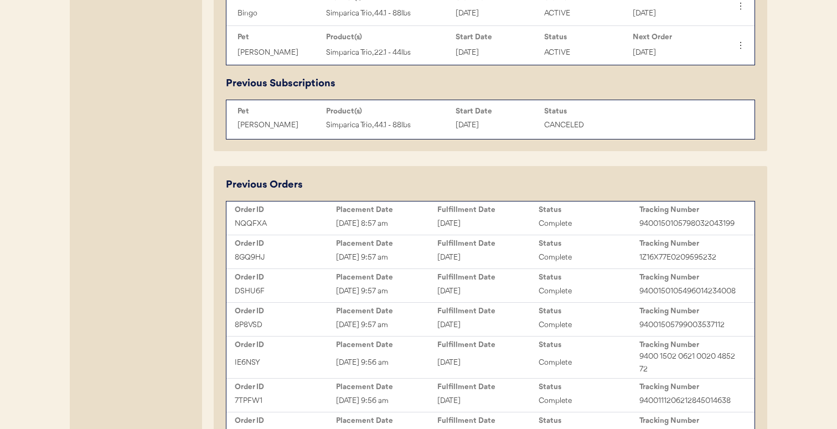
scroll to position [612, 0]
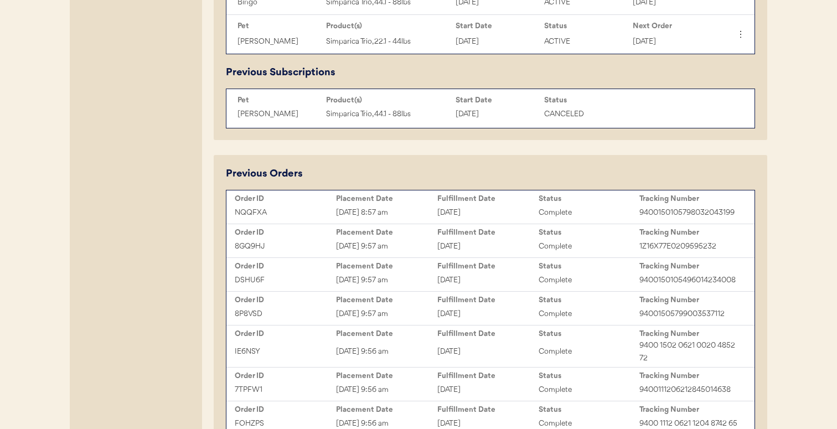
click at [414, 211] on div "[DATE] 8:57 am" at bounding box center [386, 213] width 101 height 13
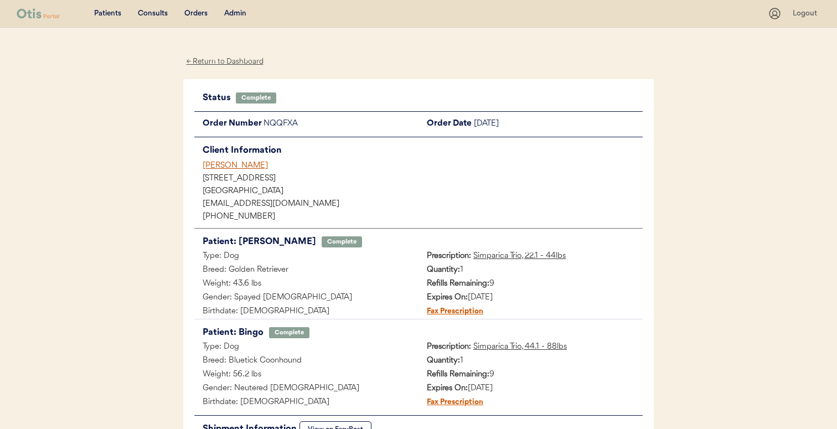
scroll to position [1, 0]
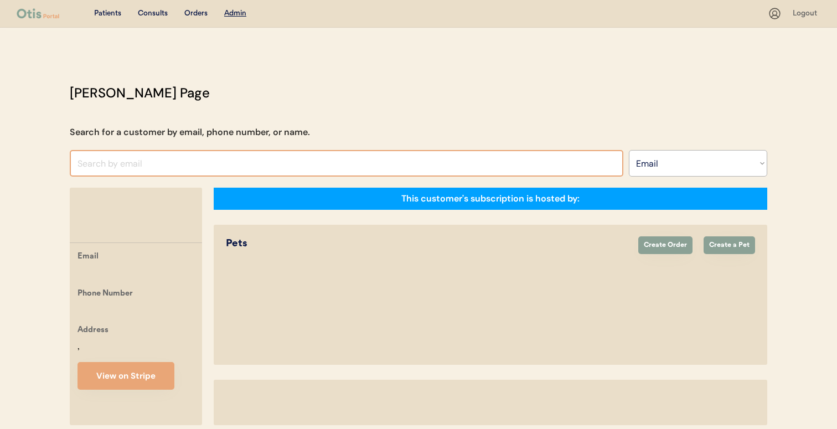
select select ""Email""
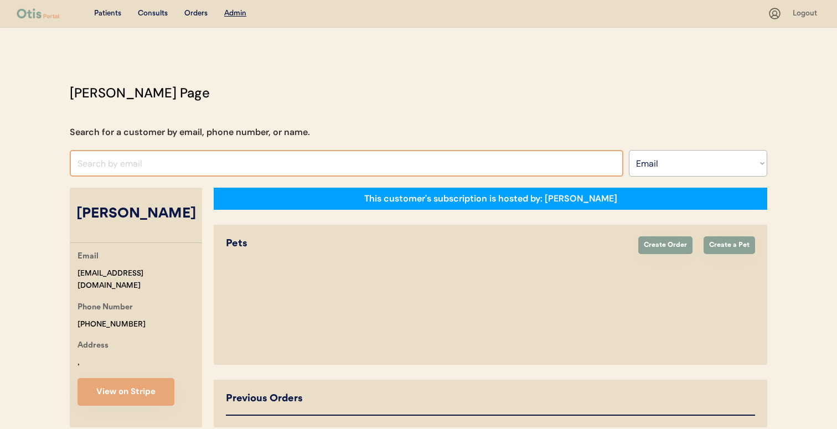
click at [264, 152] on input "input" at bounding box center [347, 163] width 554 height 27
select select "true"
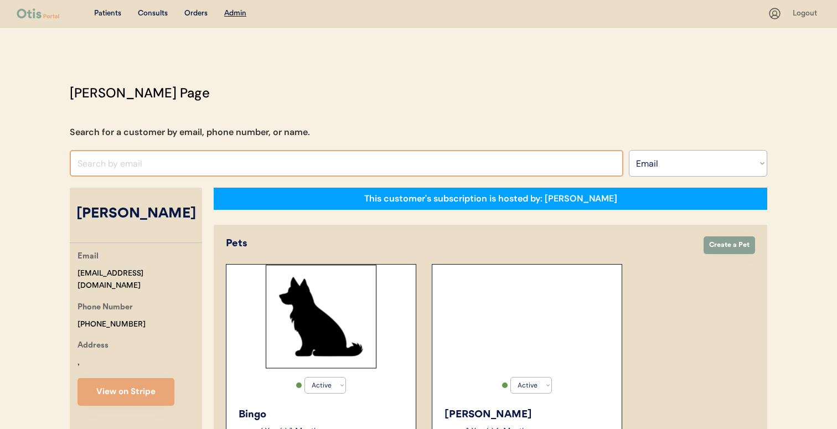
paste input "[EMAIL_ADDRESS][DOMAIN_NAME]"
type input "[EMAIL_ADDRESS][DOMAIN_NAME]"
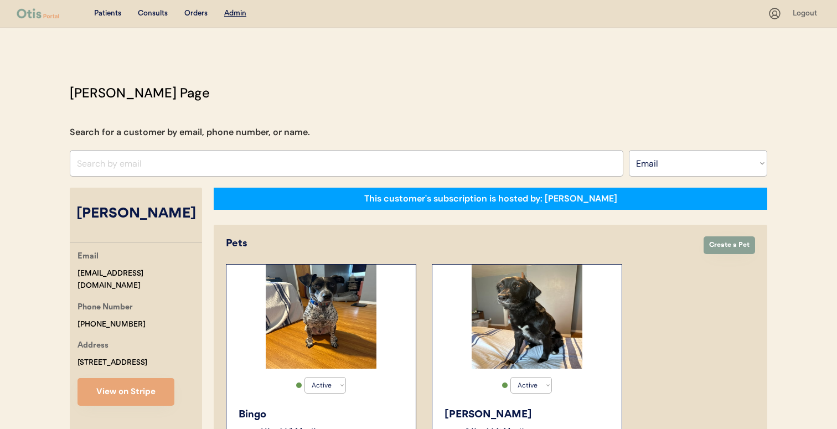
click at [268, 153] on input "input" at bounding box center [347, 163] width 554 height 27
paste input "[EMAIL_ADDRESS][DOMAIN_NAME]"
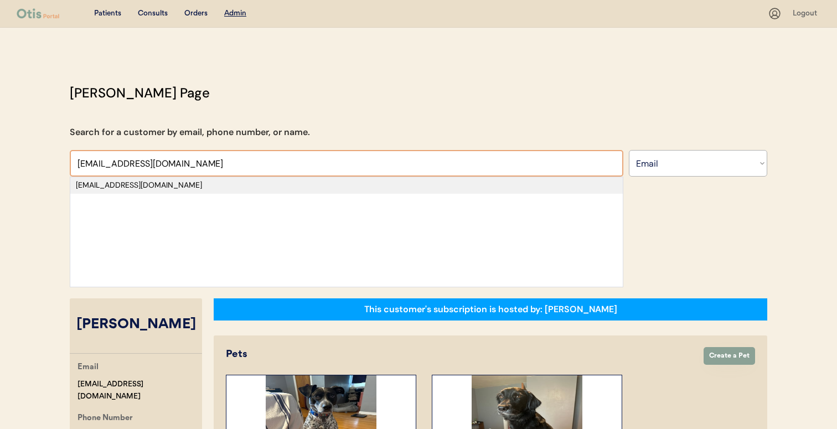
type input "[EMAIL_ADDRESS][DOMAIN_NAME]"
click at [256, 189] on div "[EMAIL_ADDRESS][DOMAIN_NAME]" at bounding box center [346, 185] width 541 height 11
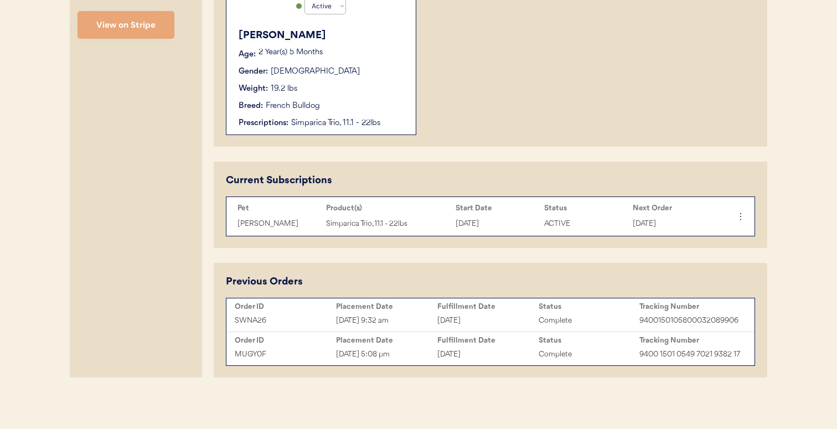
scroll to position [388, 0]
click at [473, 314] on div "[DATE]" at bounding box center [487, 320] width 101 height 13
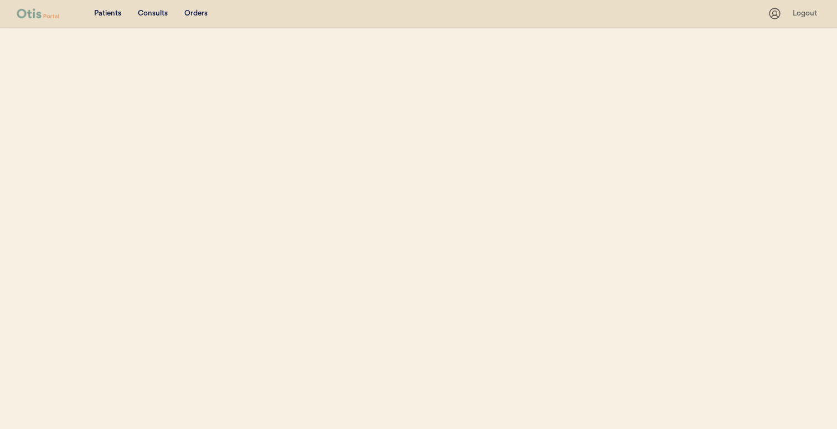
select select ""Email""
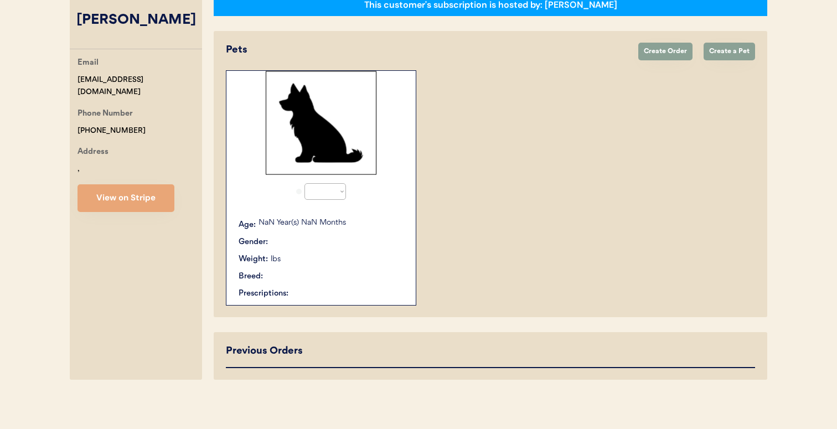
select select "true"
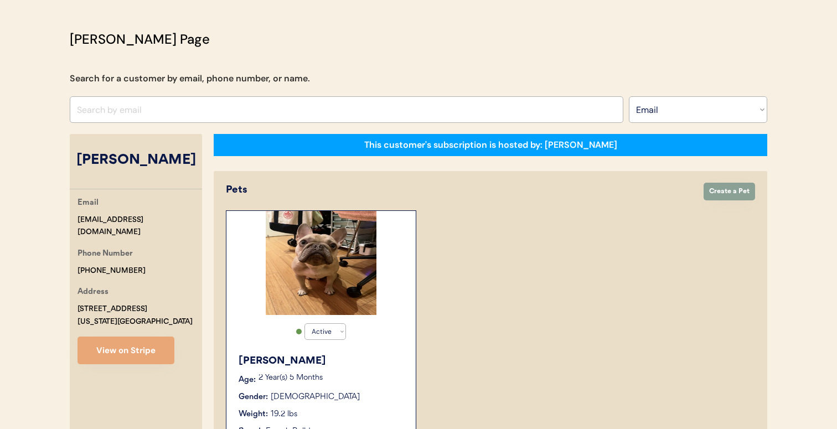
scroll to position [27, 0]
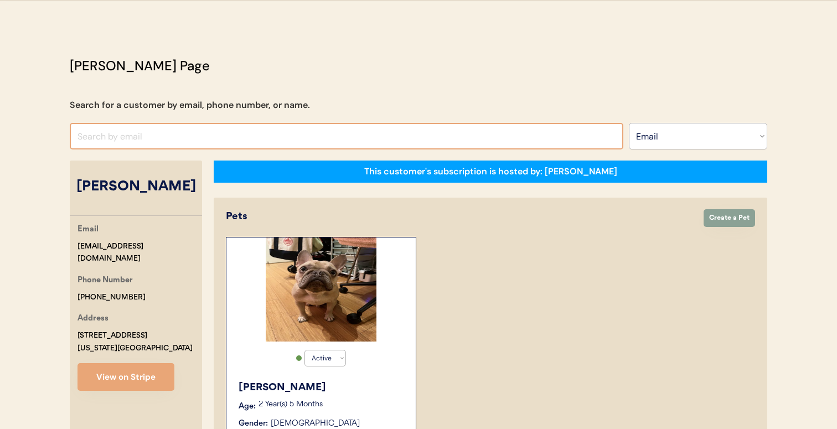
click at [259, 132] on input "input" at bounding box center [347, 136] width 554 height 27
paste input "[EMAIL_ADDRESS][DOMAIN_NAME]"
type input "[EMAIL_ADDRESS][DOMAIN_NAME]"
paste input "[EMAIL_ADDRESS][DOMAIN_NAME]"
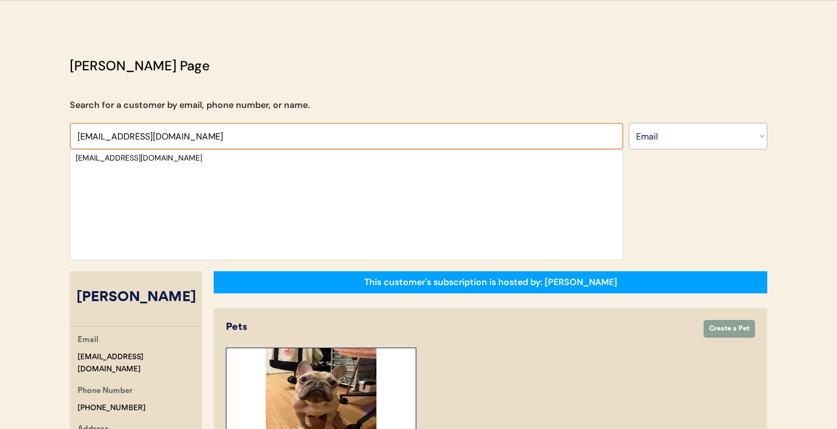
type input "[EMAIL_ADDRESS][DOMAIN_NAME]"
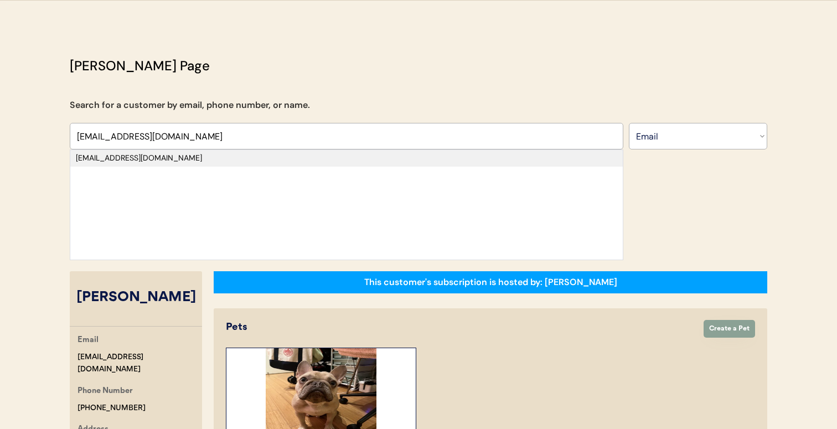
click at [243, 157] on div "[EMAIL_ADDRESS][DOMAIN_NAME]" at bounding box center [346, 158] width 541 height 11
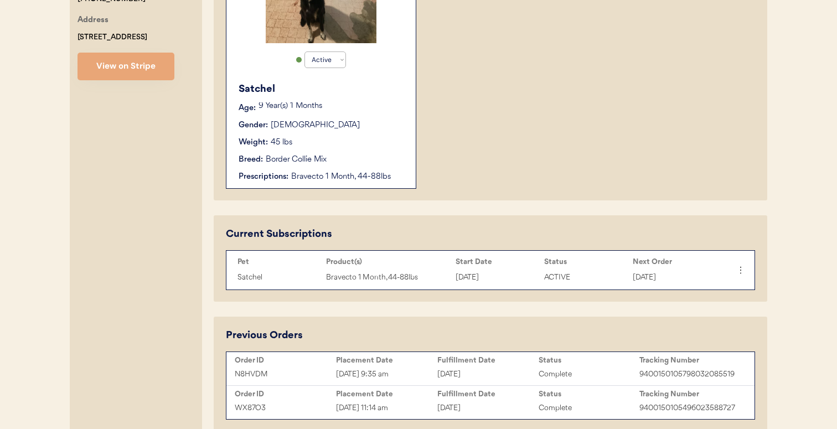
scroll to position [314, 0]
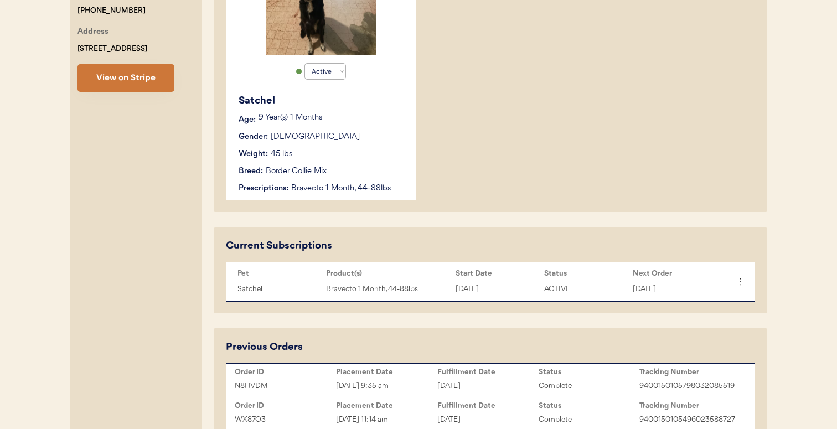
click at [145, 80] on button "View on Stripe" at bounding box center [126, 78] width 97 height 28
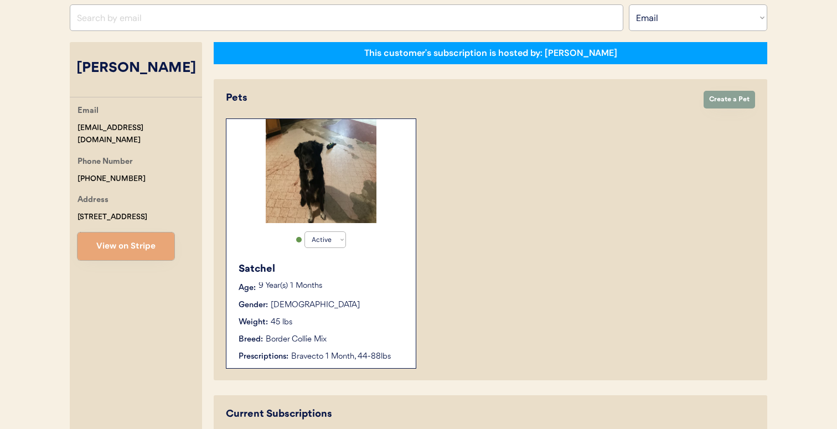
scroll to position [0, 0]
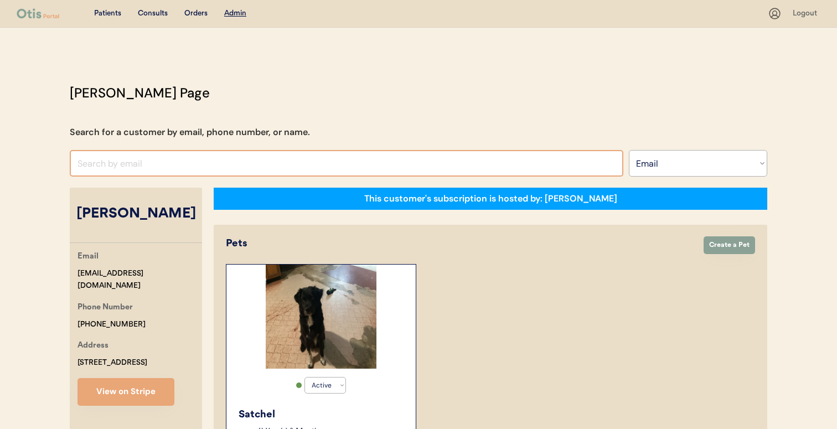
click at [244, 173] on input "input" at bounding box center [347, 163] width 554 height 27
paste input "[EMAIL_ADDRESS][DOMAIN_NAME]"
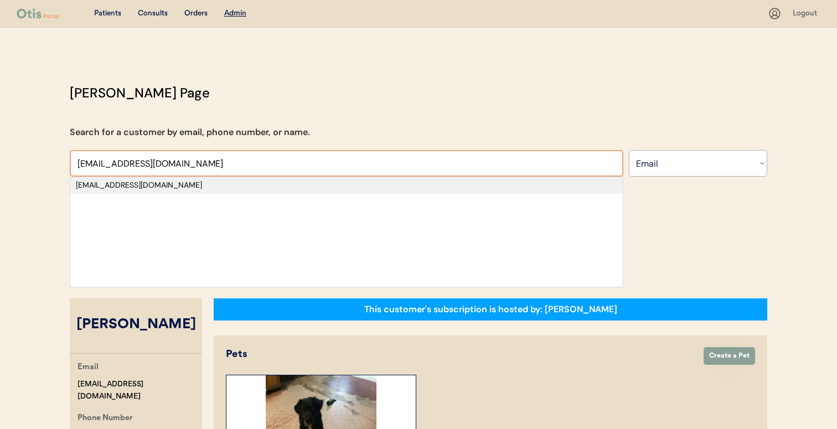
type input "[EMAIL_ADDRESS][DOMAIN_NAME]"
click at [240, 189] on div "[EMAIL_ADDRESS][DOMAIN_NAME]" at bounding box center [346, 185] width 541 height 11
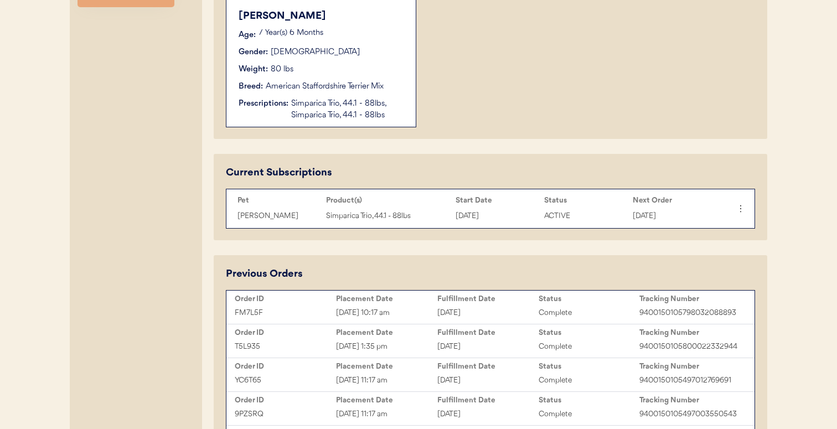
scroll to position [404, 0]
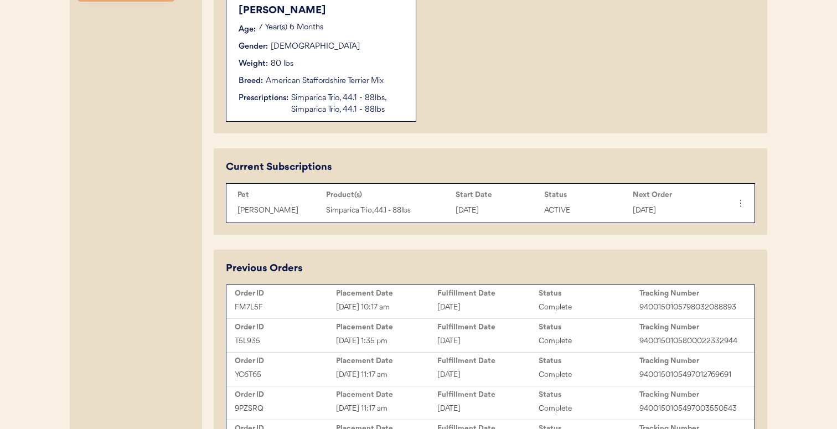
click at [520, 292] on div "Fulfillment Date" at bounding box center [487, 293] width 101 height 9
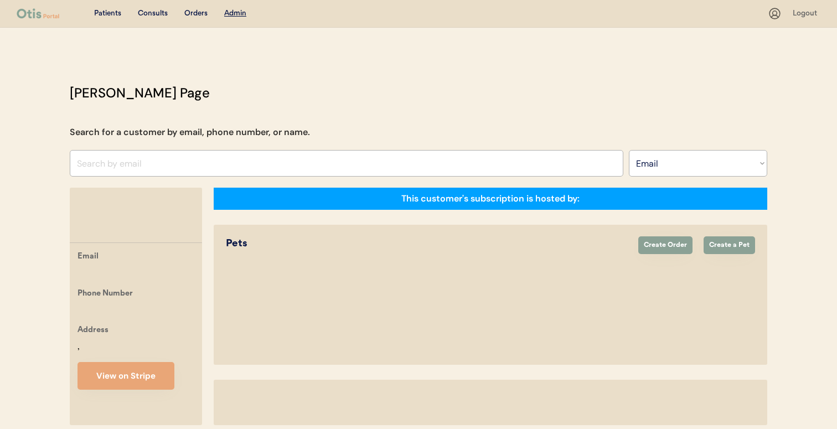
select select ""Email""
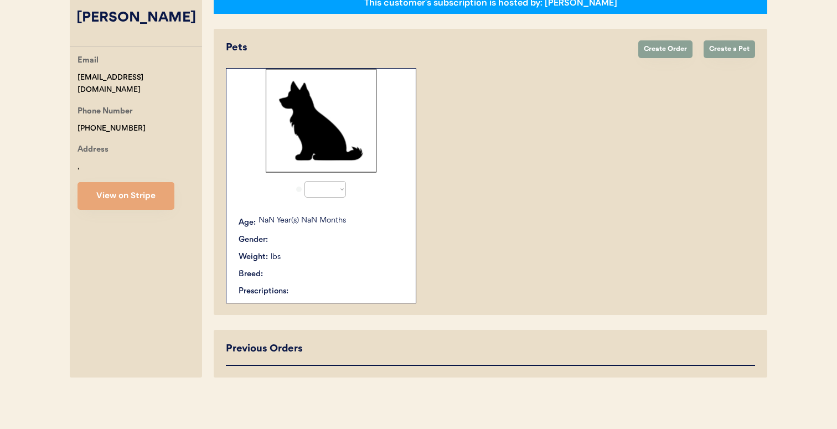
select select "true"
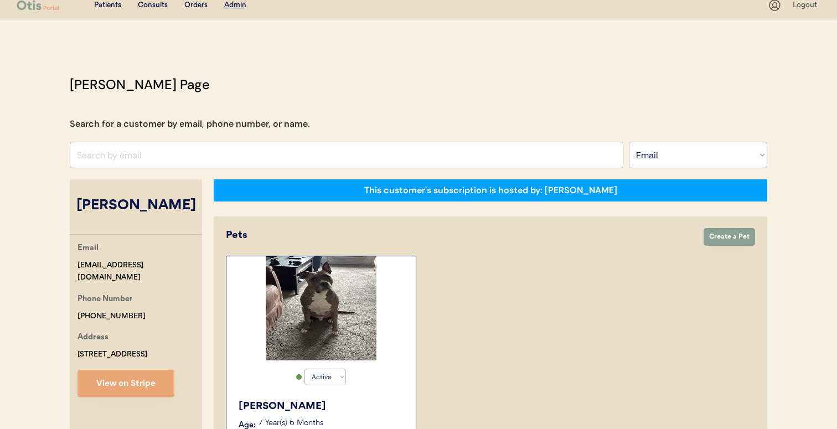
scroll to position [0, 0]
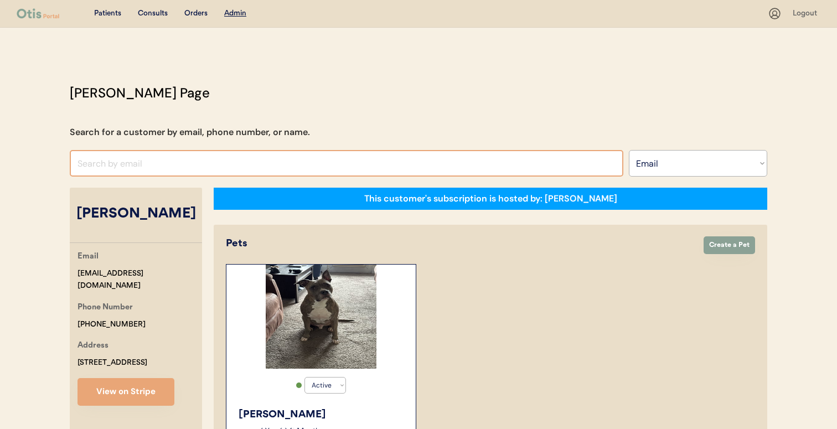
click at [208, 168] on input "input" at bounding box center [347, 163] width 554 height 27
paste input "marthagallo2010@gmail.com"
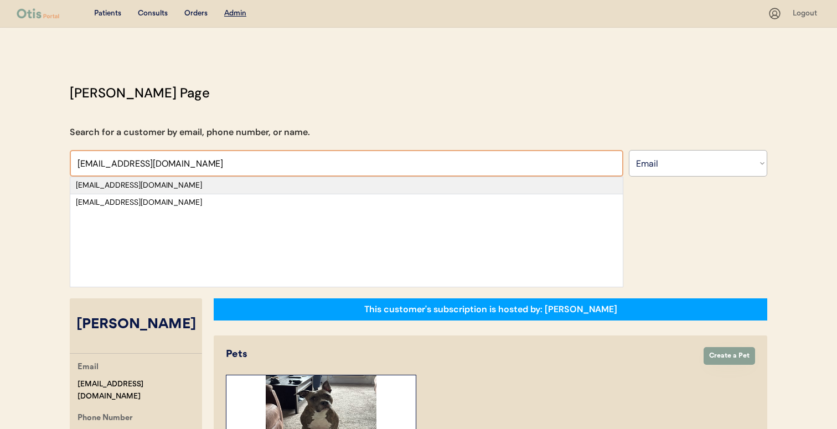
type input "marthagallo2010@gmail.com"
click at [205, 187] on div "marthagallo2010@gmail.com" at bounding box center [346, 185] width 541 height 11
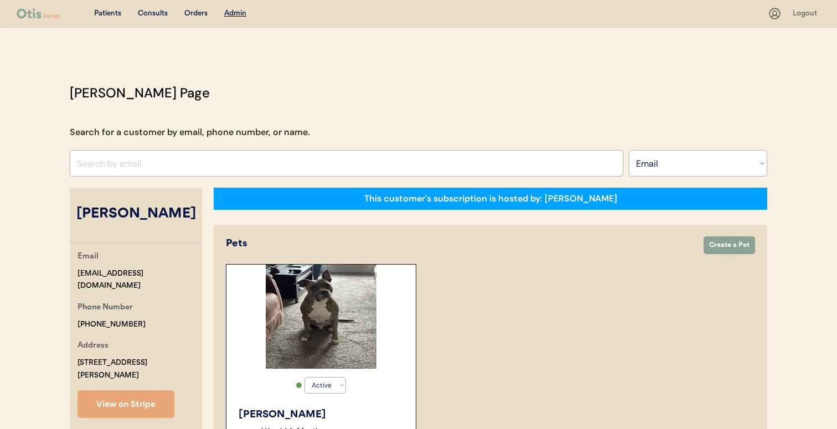
select select "true"
select select "false"
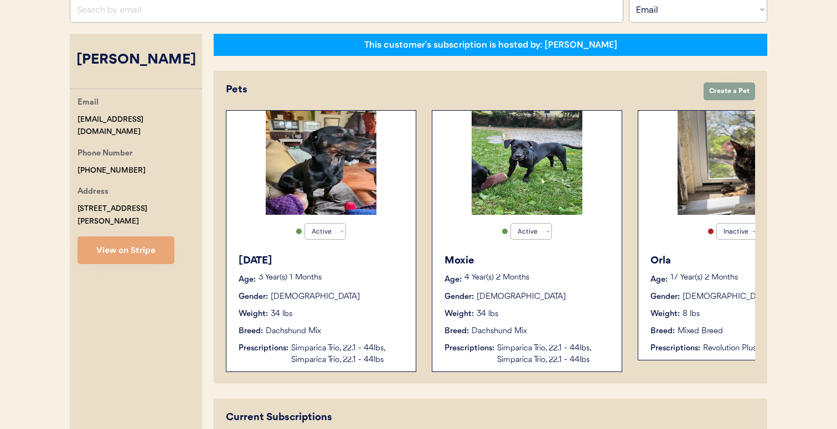
scroll to position [151, 0]
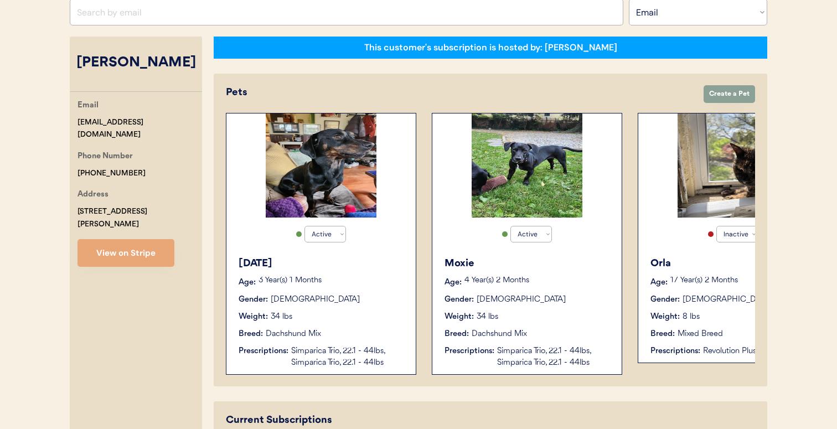
click at [162, 251] on button "View on Stripe" at bounding box center [126, 253] width 97 height 28
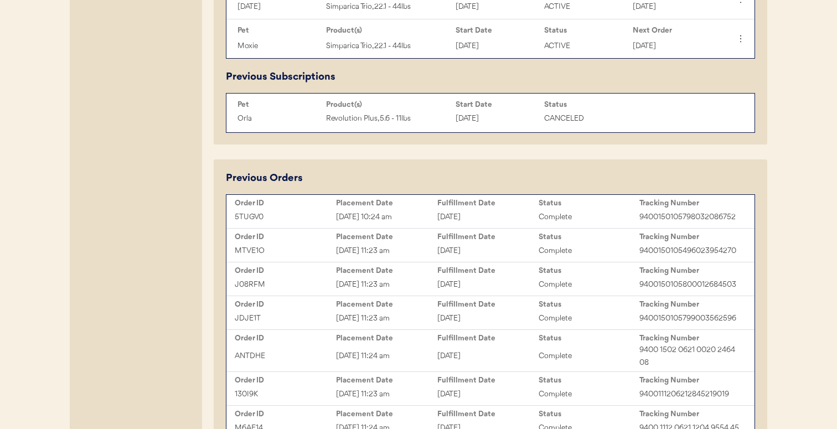
scroll to position [610, 0]
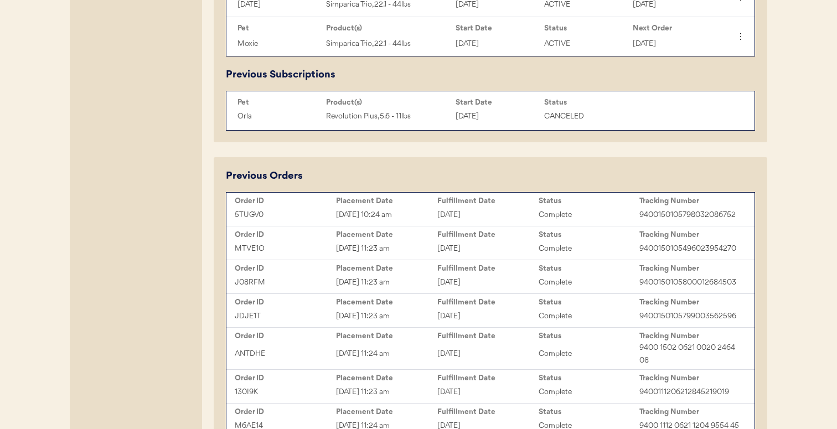
click at [400, 218] on div "Sep 18, 2025 10:24 am" at bounding box center [386, 215] width 101 height 13
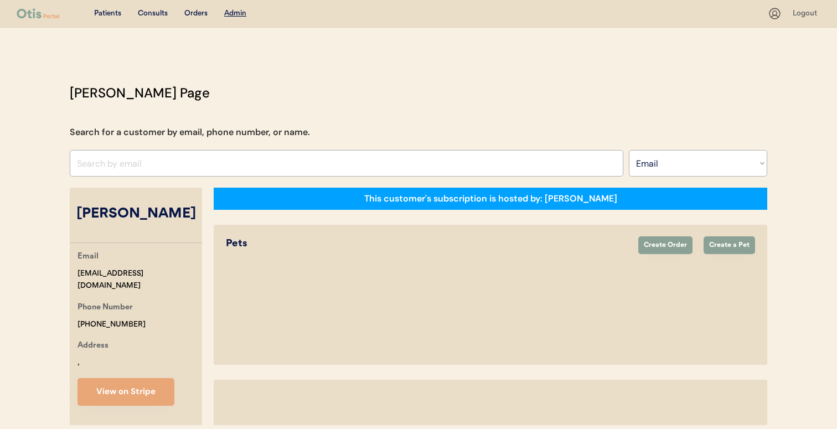
select select ""Email""
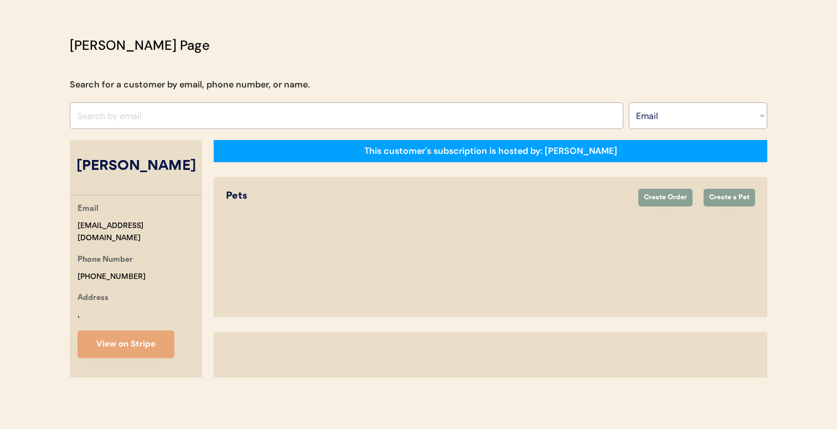
select select "true"
select select "false"
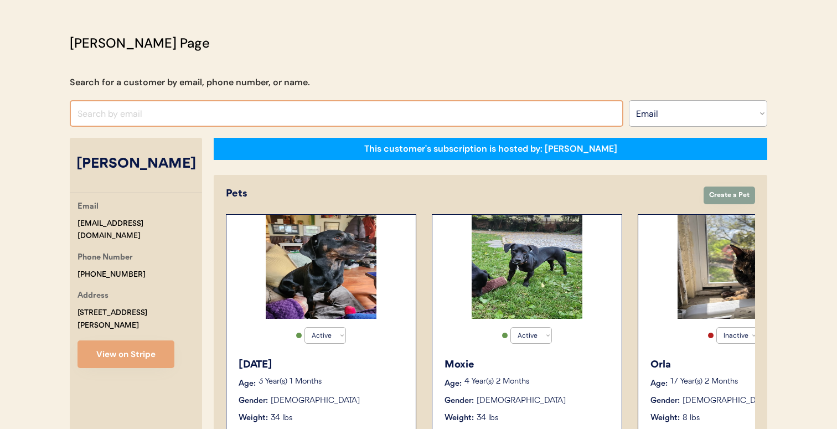
click at [402, 116] on input "input" at bounding box center [347, 113] width 554 height 27
paste input "[EMAIL_ADDRESS][DOMAIN_NAME]"
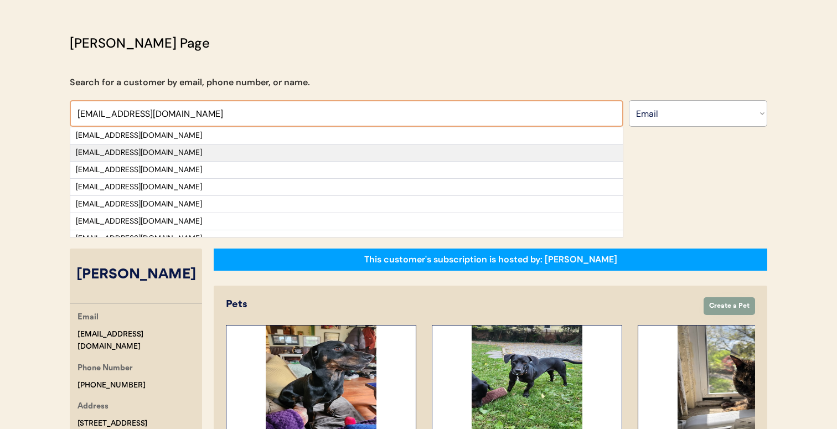
type input "yeryrob@gmail.com"
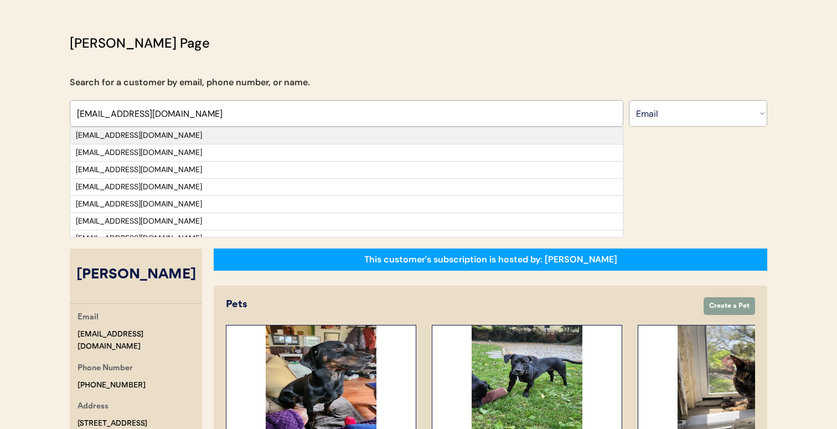
click at [373, 136] on div "yeryrob@gmail.com" at bounding box center [346, 135] width 541 height 11
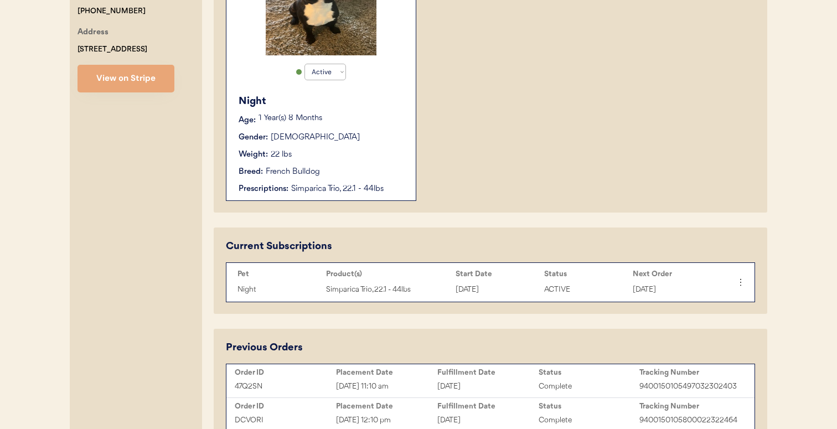
scroll to position [316, 0]
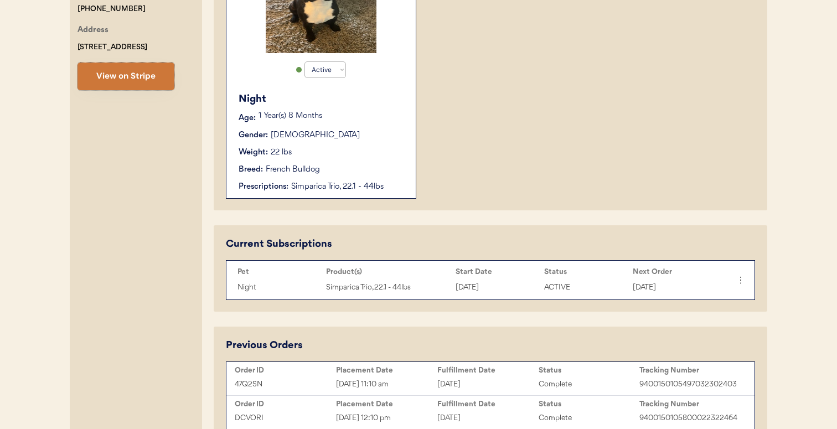
click at [148, 90] on button "View on Stripe" at bounding box center [126, 77] width 97 height 28
click at [445, 371] on div "Fulfillment Date" at bounding box center [487, 370] width 101 height 9
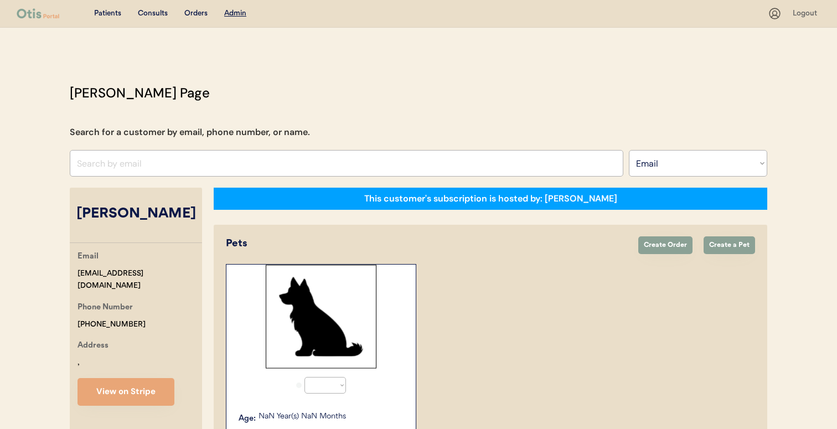
select select ""Email""
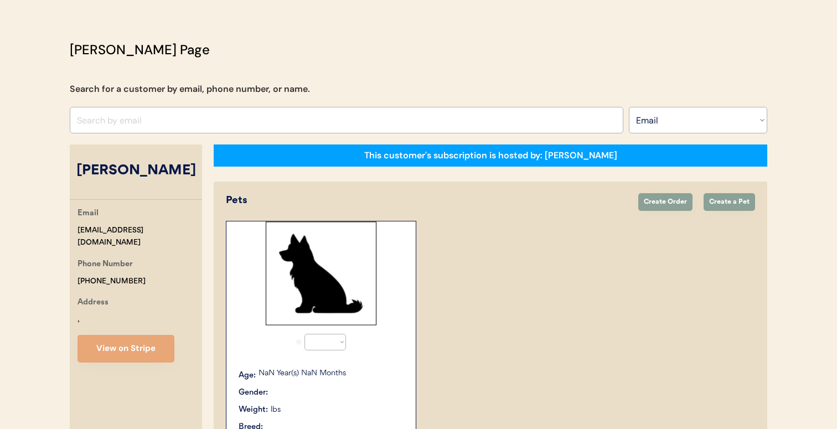
select select "true"
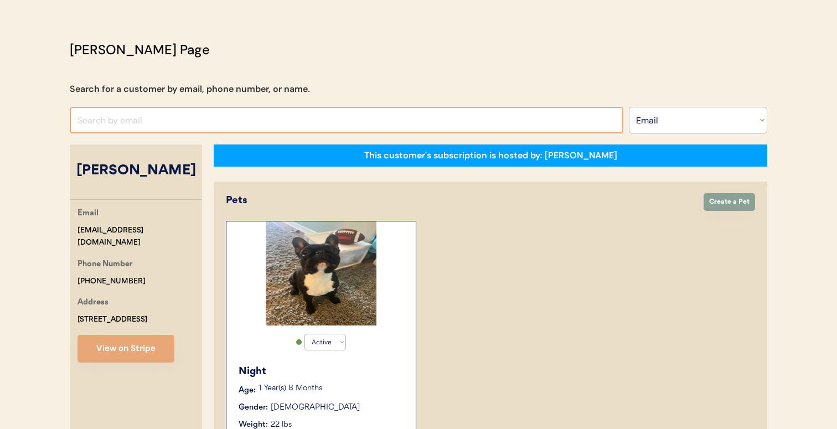
click at [333, 121] on input "input" at bounding box center [347, 120] width 554 height 27
paste input "[PERSON_NAME][EMAIL_ADDRESS][PERSON_NAME][DOMAIN_NAME]"
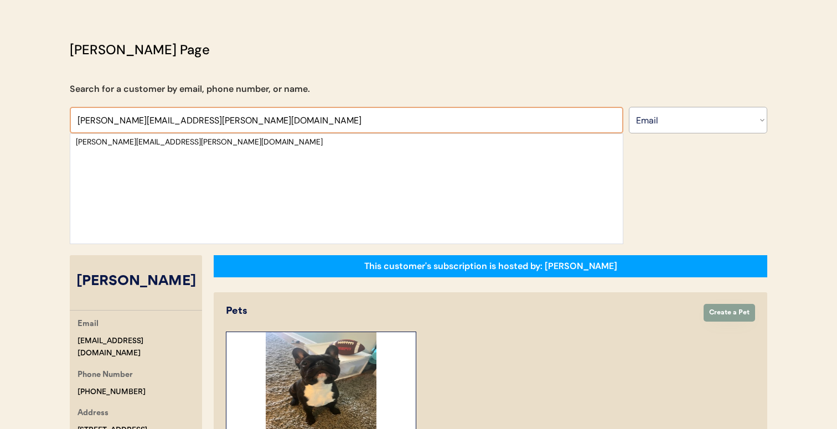
type input "[PERSON_NAME][EMAIL_ADDRESS][PERSON_NAME][DOMAIN_NAME]"
click at [326, 152] on div "[PERSON_NAME][EMAIL_ADDRESS][PERSON_NAME][DOMAIN_NAME]" at bounding box center [347, 188] width 554 height 111
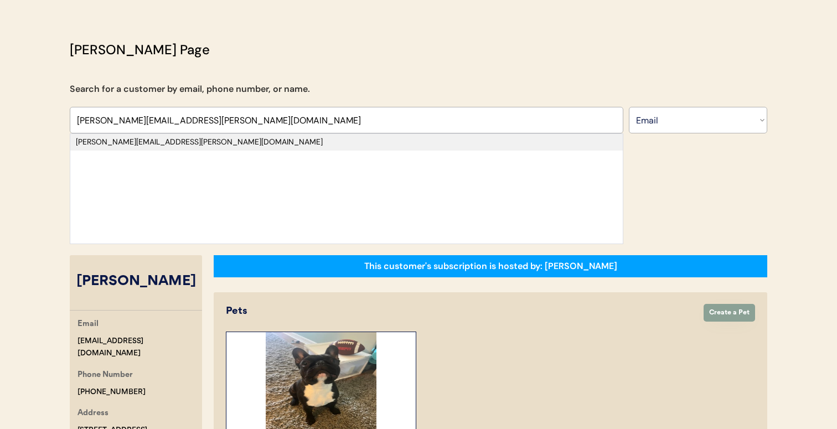
click at [329, 141] on div "[PERSON_NAME][EMAIL_ADDRESS][PERSON_NAME][DOMAIN_NAME]" at bounding box center [346, 142] width 541 height 11
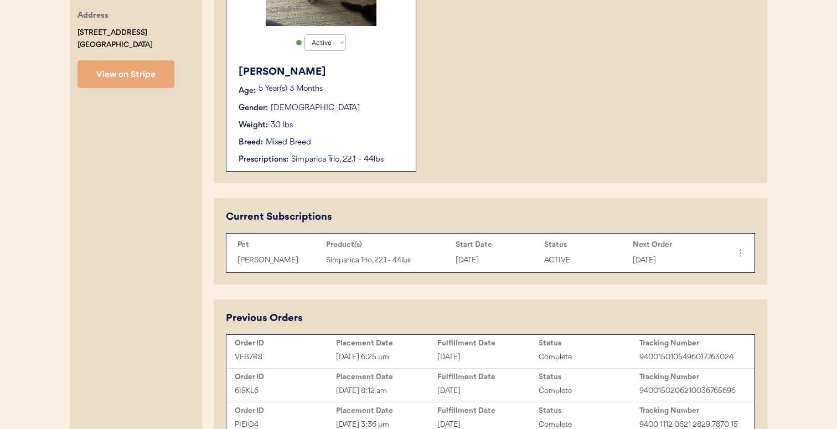
scroll to position [338, 0]
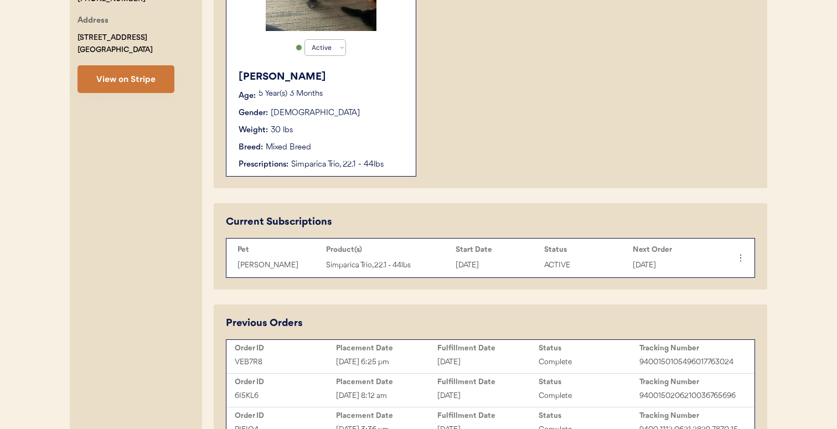
click at [162, 71] on button "View on Stripe" at bounding box center [126, 79] width 97 height 28
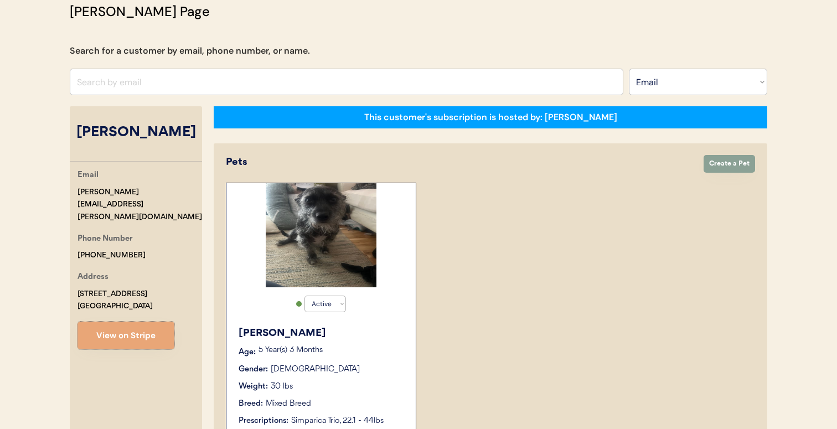
scroll to position [64, 0]
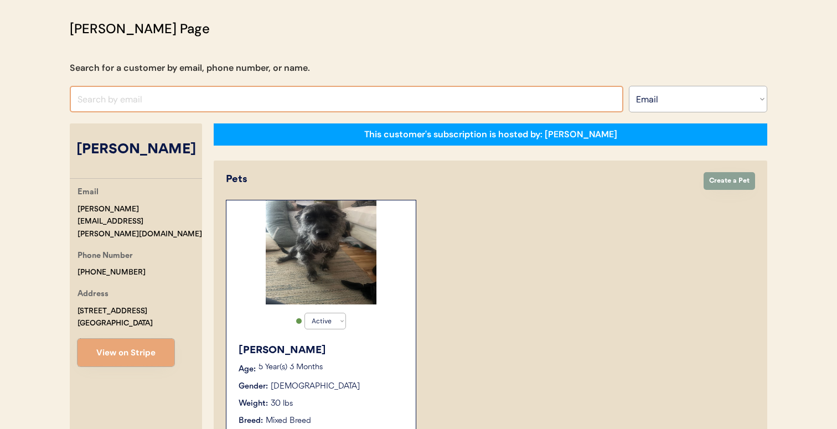
click at [354, 107] on input "input" at bounding box center [347, 99] width 554 height 27
paste input "[EMAIL_ADDRESS][DOMAIN_NAME]"
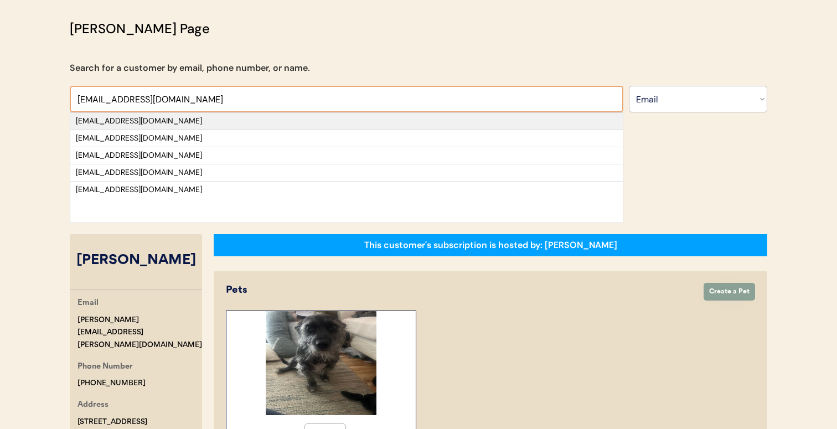
type input "[EMAIL_ADDRESS][DOMAIN_NAME]"
click at [348, 126] on div "[EMAIL_ADDRESS][DOMAIN_NAME]" at bounding box center [346, 121] width 541 height 11
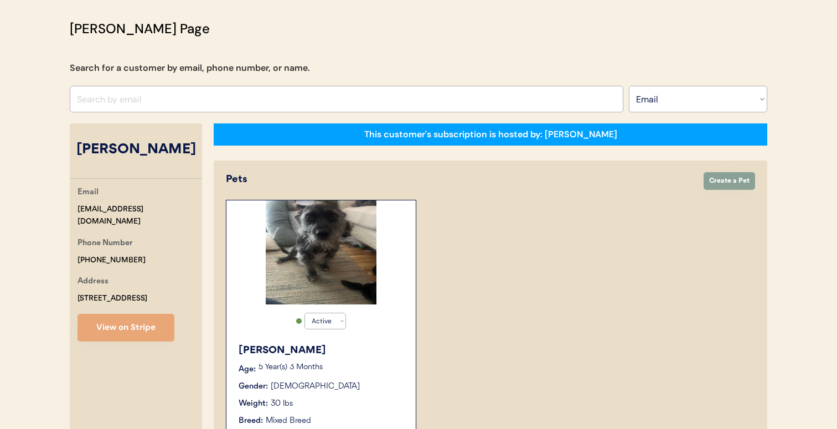
select select "false"
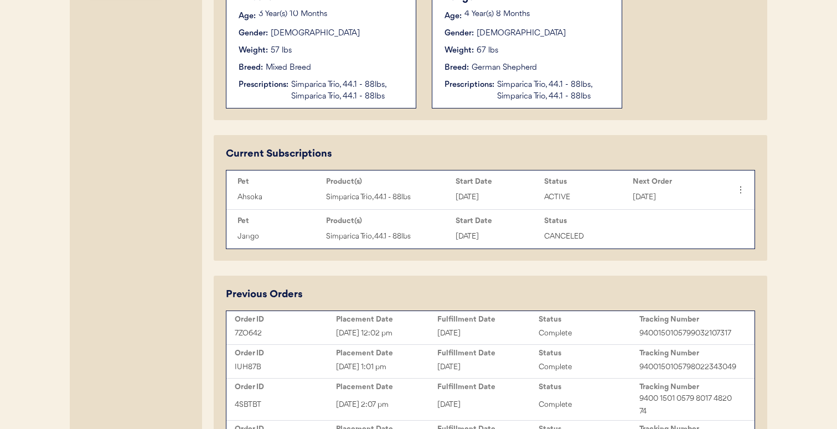
scroll to position [423, 0]
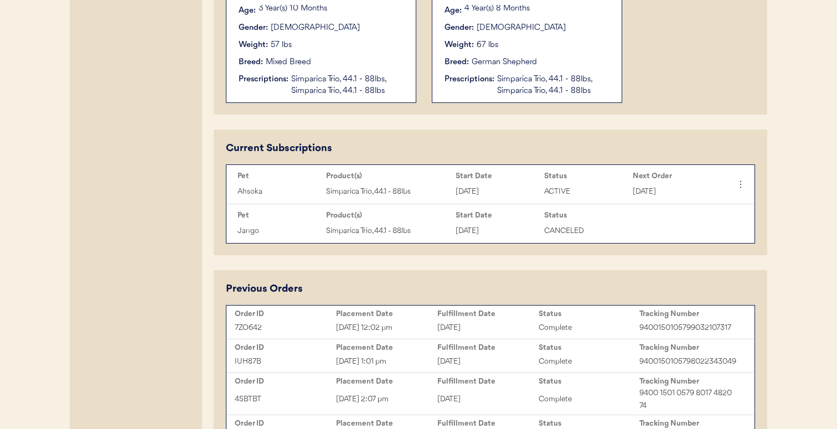
click at [424, 315] on div "Placement Date" at bounding box center [386, 313] width 101 height 9
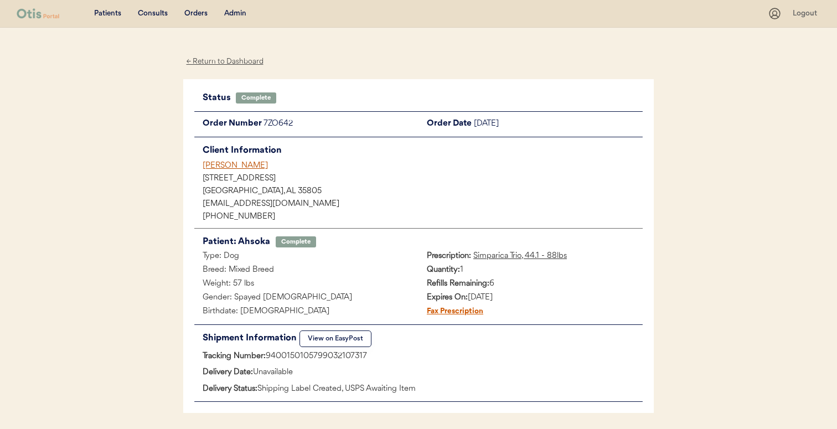
scroll to position [1, 0]
